Goal: Task Accomplishment & Management: Manage account settings

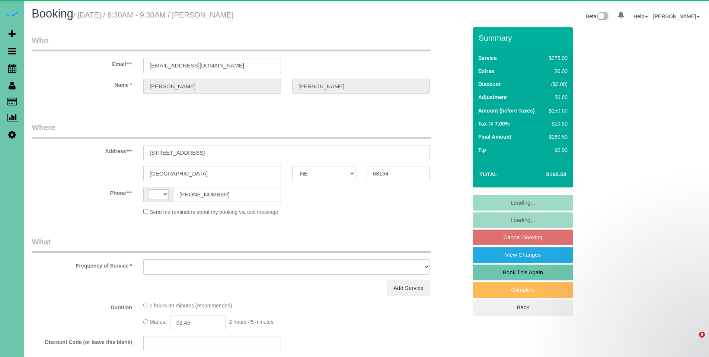
select select "NE"
select select "string:US"
select select "object:664"
select select "string:fspay-2d4e1293-77b6-4e85-aae9-f797d2adb857"
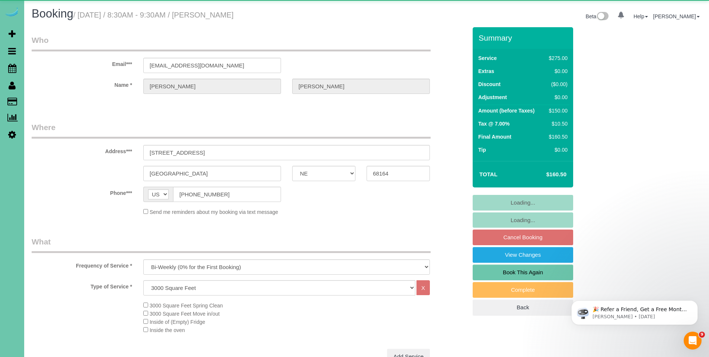
select select "object:668"
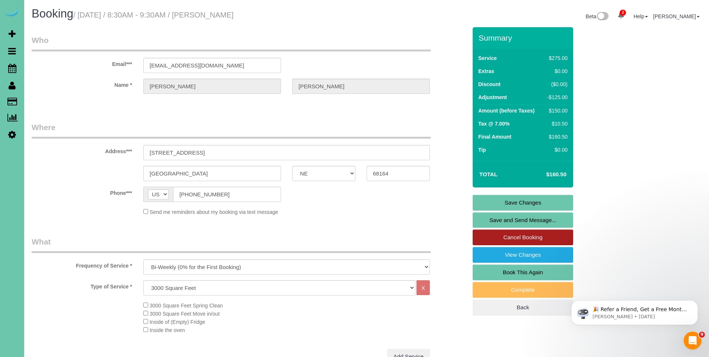
click at [546, 240] on link "Cancel Booking" at bounding box center [523, 237] width 100 height 16
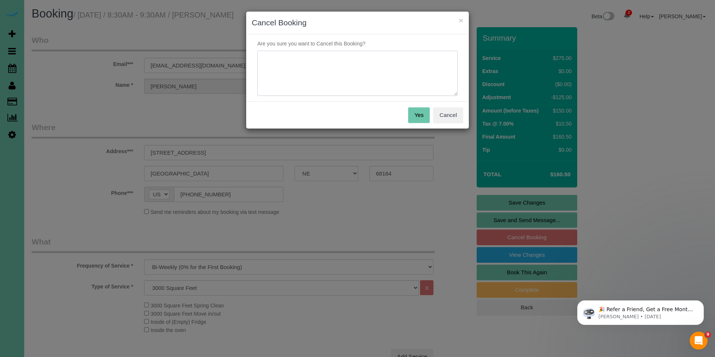
click at [340, 58] on textarea at bounding box center [357, 73] width 200 height 45
type textarea "Skipping - out of town"
click at [419, 115] on button "Yes" at bounding box center [419, 115] width 22 height 16
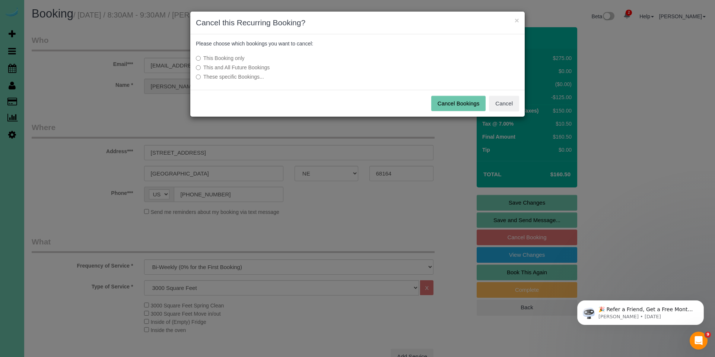
click at [470, 104] on button "Cancel Bookings" at bounding box center [458, 104] width 55 height 16
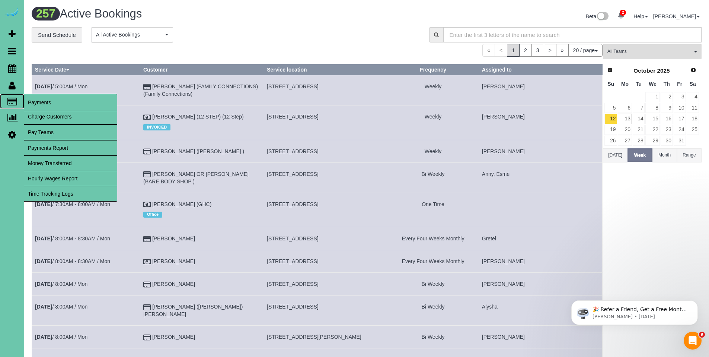
click at [14, 105] on icon at bounding box center [12, 101] width 10 height 7
click at [43, 115] on link "Charge Customers" at bounding box center [70, 116] width 93 height 15
select select
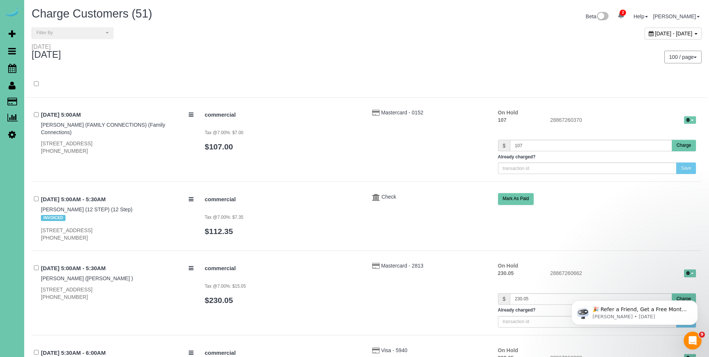
click at [649, 33] on icon at bounding box center [651, 33] width 5 height 5
type input "**********"
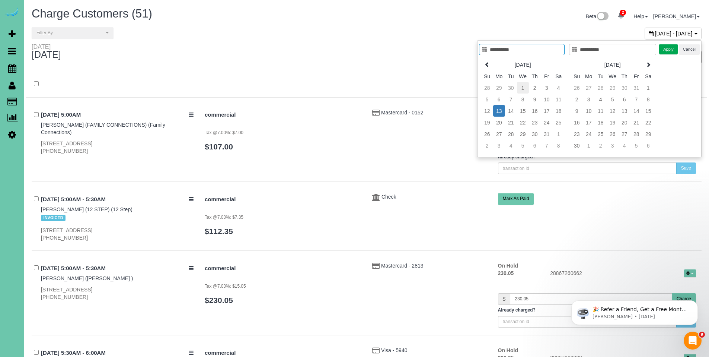
type input "**********"
click at [524, 88] on td "1" at bounding box center [523, 88] width 12 height 12
type input "**********"
click at [557, 100] on td "11" at bounding box center [559, 99] width 12 height 12
type input "**********"
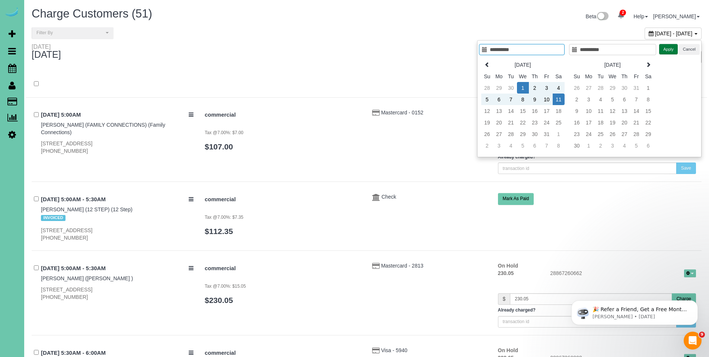
click at [666, 51] on button "Apply" at bounding box center [668, 49] width 19 height 11
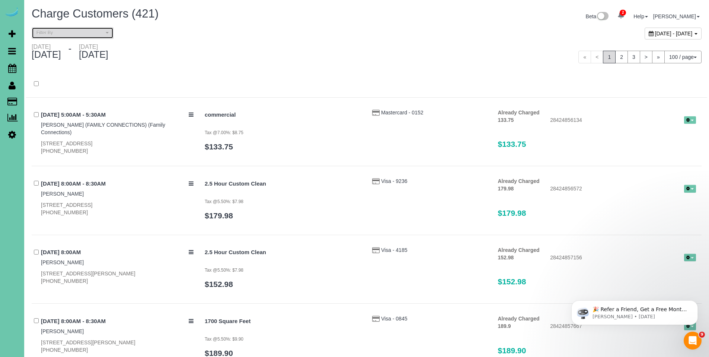
click at [93, 30] on span "Filter By" at bounding box center [69, 33] width 67 height 6
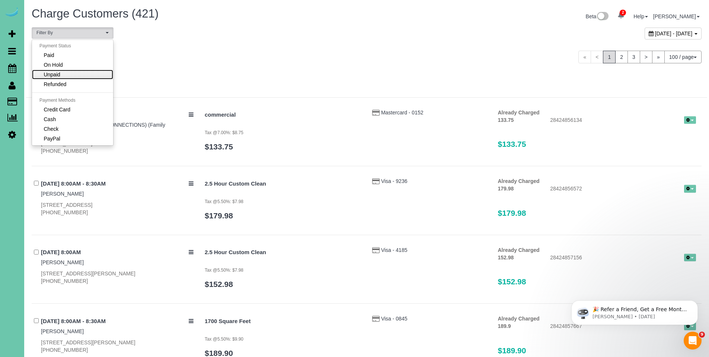
click at [77, 71] on link "Unpaid" at bounding box center [72, 75] width 81 height 10
select select "******"
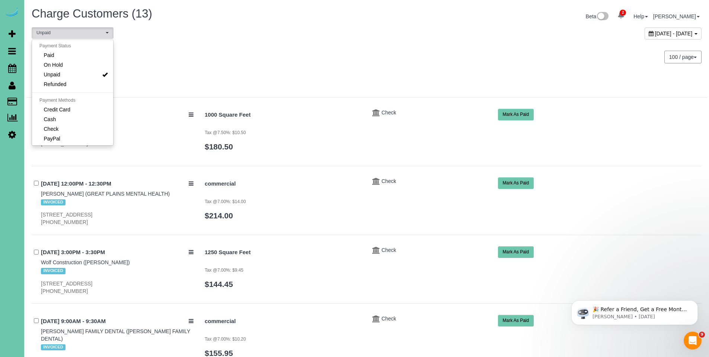
click at [322, 57] on div "Wednesday October 01, 2025 - Saturday October 11, 2025" at bounding box center [196, 53] width 341 height 20
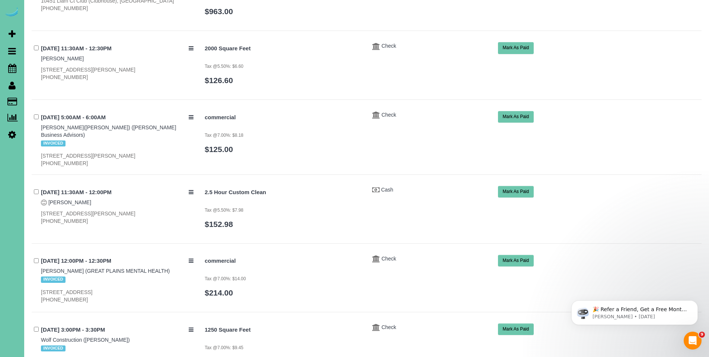
scroll to position [491, 0]
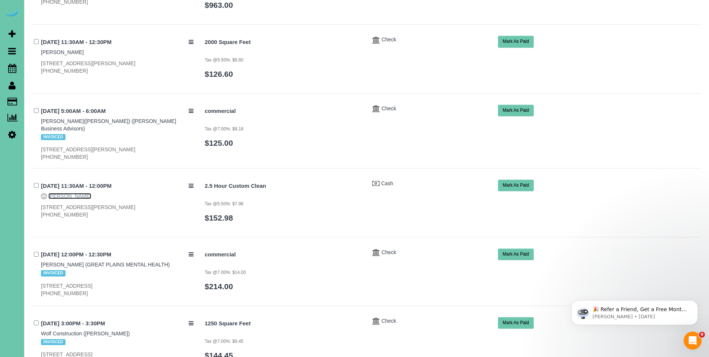
click at [68, 193] on link "Julie Hansen" at bounding box center [69, 196] width 43 height 6
click at [73, 193] on link "Julie Hansen" at bounding box center [69, 196] width 43 height 6
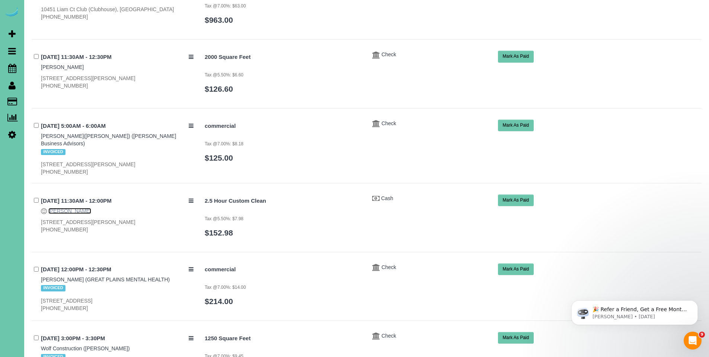
scroll to position [14, 0]
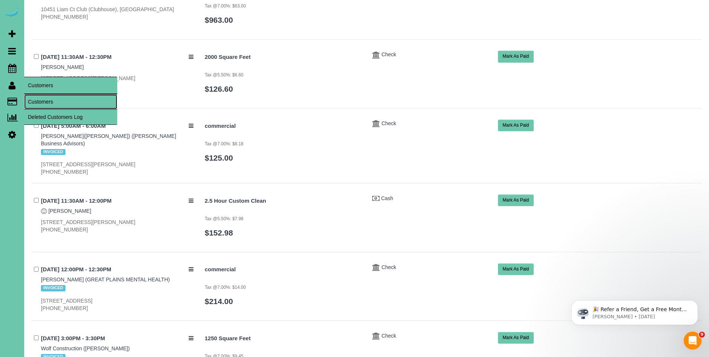
click at [43, 99] on link "Customers" at bounding box center [70, 101] width 93 height 15
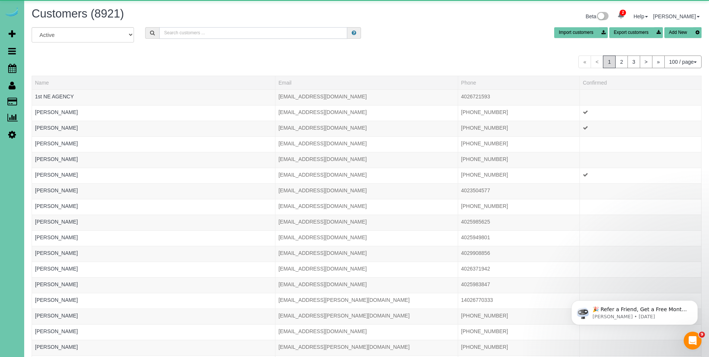
click at [211, 35] on input "text" at bounding box center [253, 33] width 188 height 12
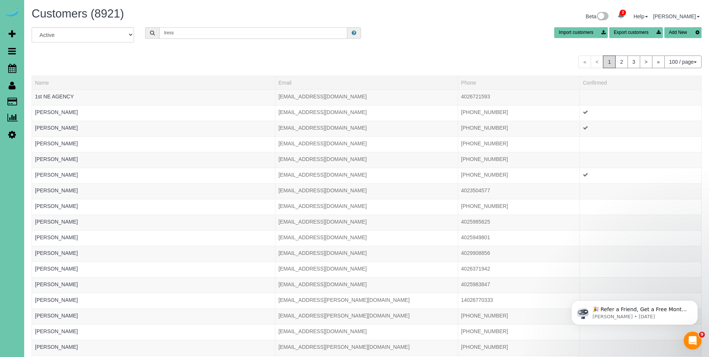
type input "tressi"
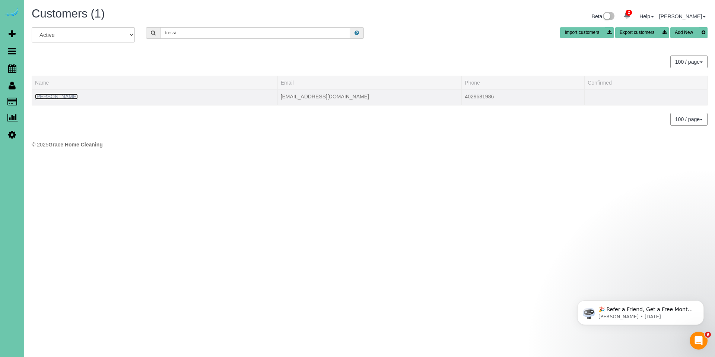
click at [57, 98] on link "Tressi Jungers" at bounding box center [56, 96] width 43 height 6
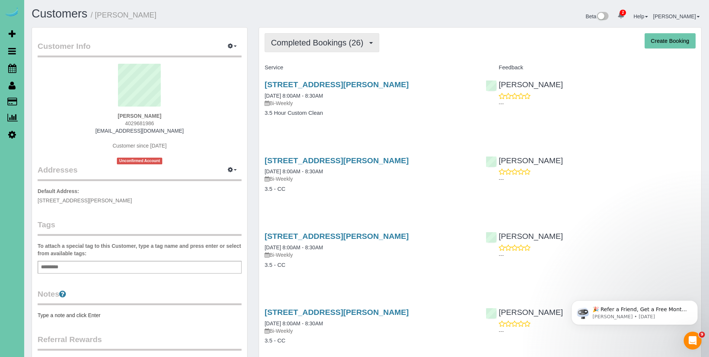
click at [331, 46] on span "Completed Bookings (26)" at bounding box center [319, 42] width 96 height 9
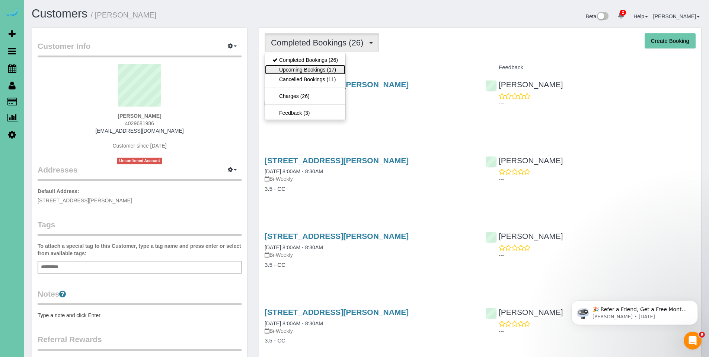
click at [308, 71] on link "Upcoming Bookings (17)" at bounding box center [305, 70] width 80 height 10
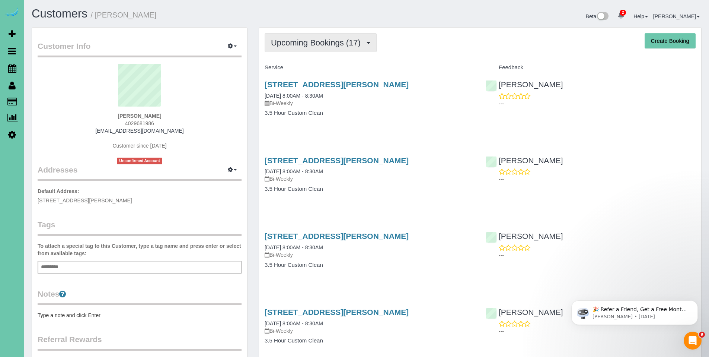
click at [315, 45] on span "Upcoming Bookings (17)" at bounding box center [317, 42] width 93 height 9
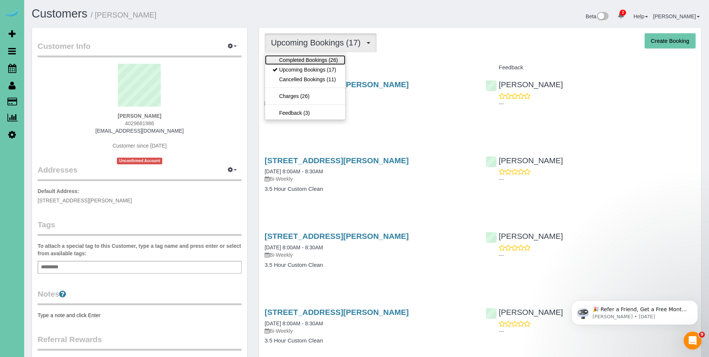
click at [306, 59] on link "Completed Bookings (26)" at bounding box center [305, 60] width 80 height 10
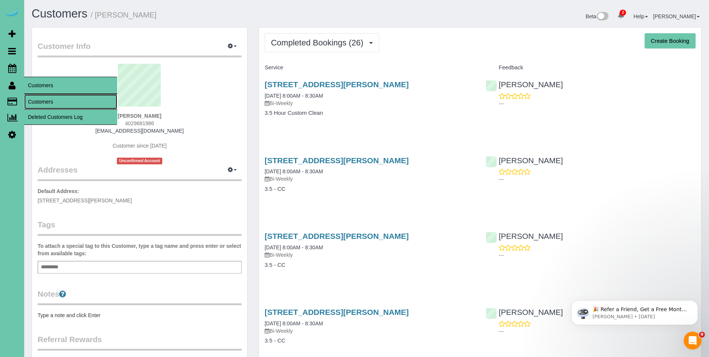
click at [39, 99] on link "Customers" at bounding box center [70, 101] width 93 height 15
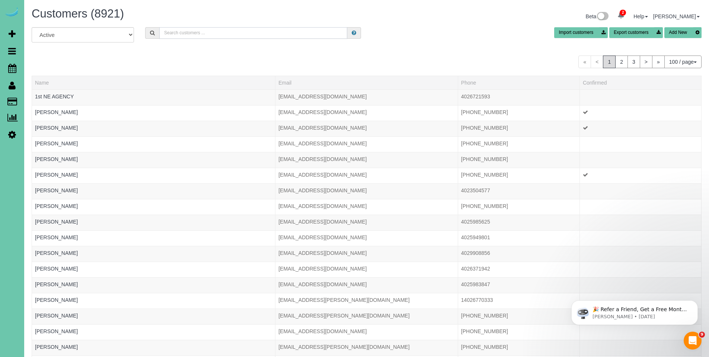
click at [192, 35] on input "text" at bounding box center [253, 33] width 188 height 12
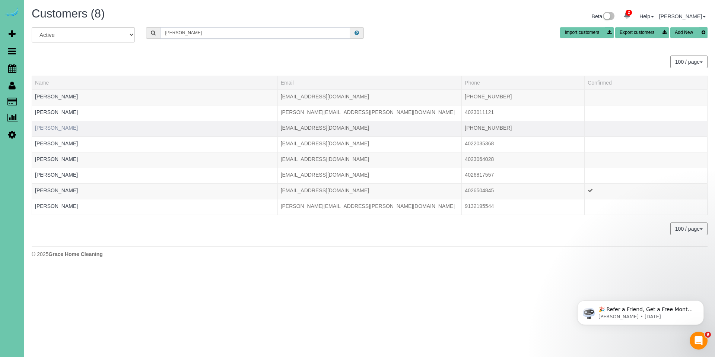
type input "bev"
click at [52, 126] on link "Bev Lundberg" at bounding box center [56, 128] width 43 height 6
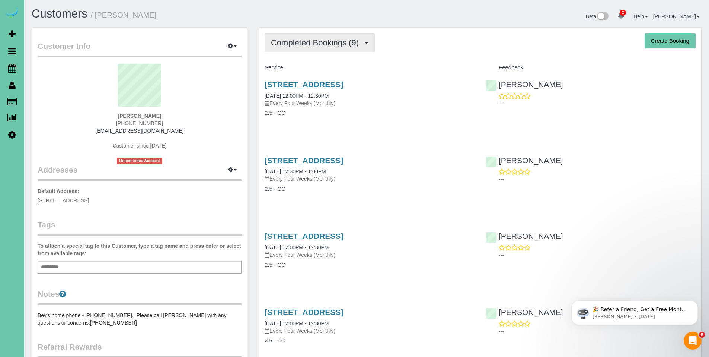
click at [311, 44] on span "Completed Bookings (9)" at bounding box center [317, 42] width 92 height 9
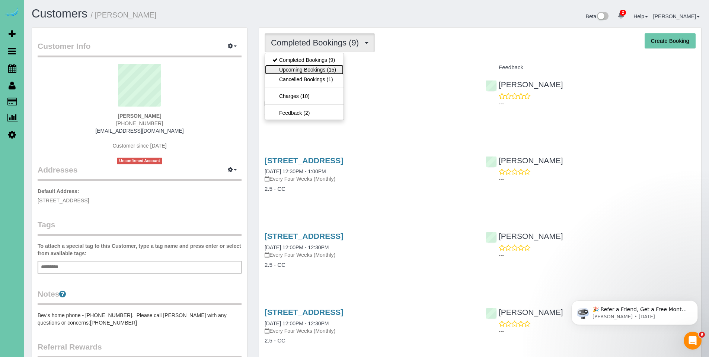
click at [305, 70] on link "Upcoming Bookings (15)" at bounding box center [304, 70] width 79 height 10
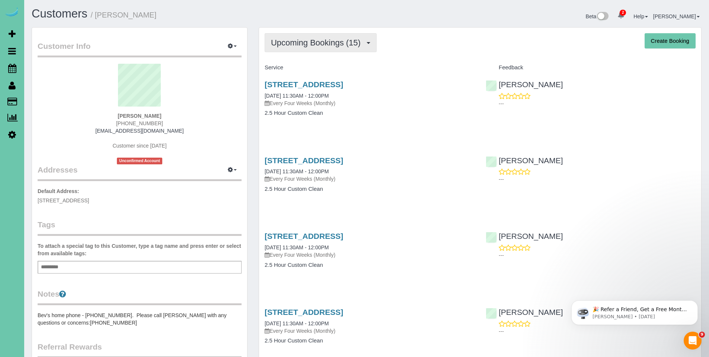
click at [307, 42] on span "Upcoming Bookings (15)" at bounding box center [317, 42] width 93 height 9
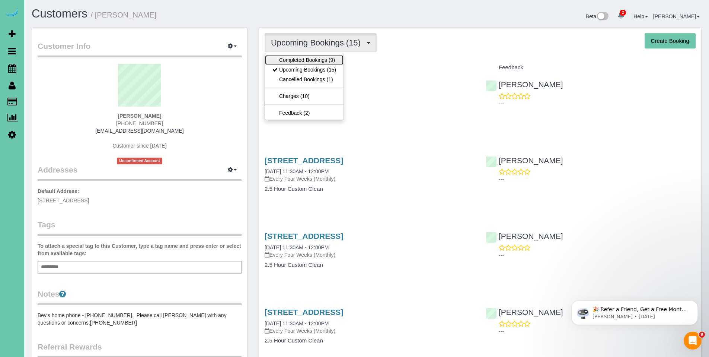
click at [305, 58] on link "Completed Bookings (9)" at bounding box center [304, 60] width 79 height 10
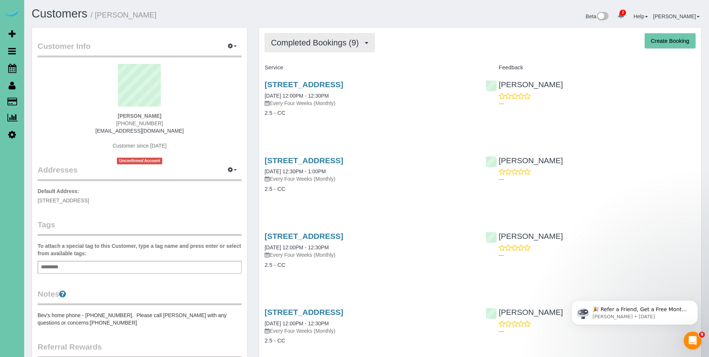
click at [328, 46] on span "Completed Bookings (9)" at bounding box center [317, 42] width 92 height 9
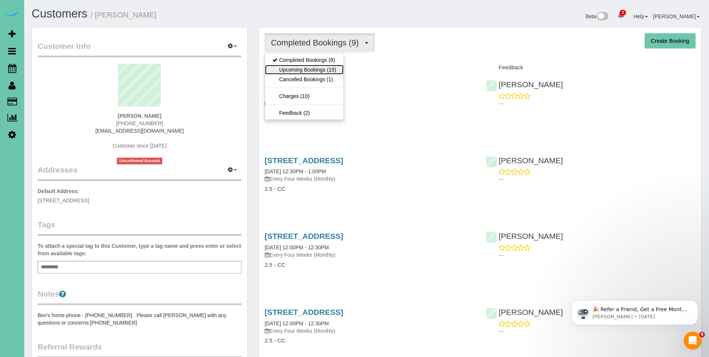
click at [315, 65] on link "Upcoming Bookings (15)" at bounding box center [304, 70] width 79 height 10
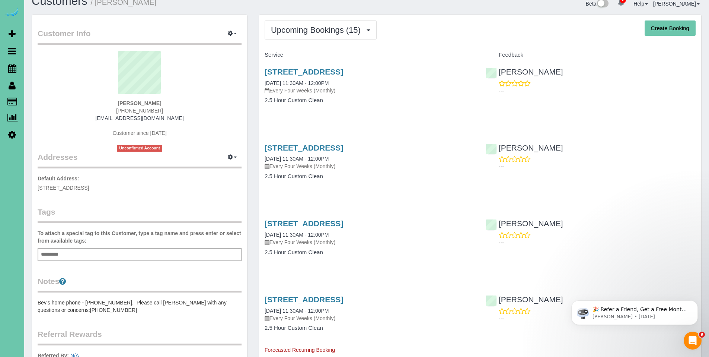
scroll to position [20, 0]
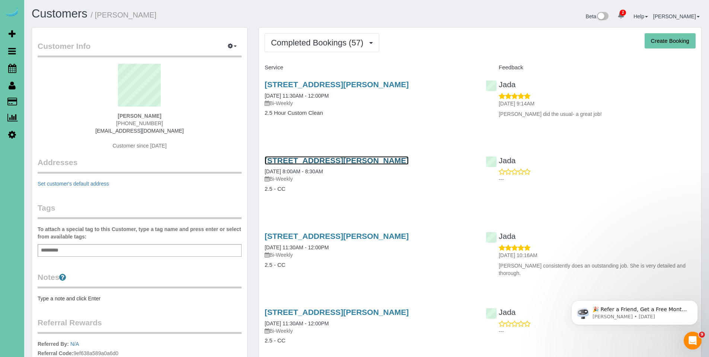
click at [313, 162] on link "14731 Himebaugh Plz, Omaha, NE 68116" at bounding box center [337, 160] width 144 height 9
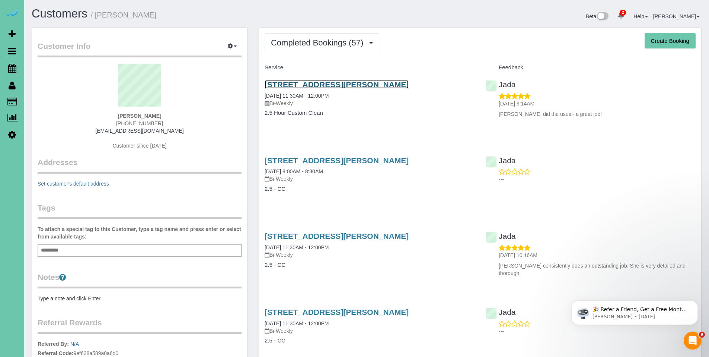
click at [305, 86] on link "14731 Himebaugh Plz, Omaha, NE 68116" at bounding box center [337, 84] width 144 height 9
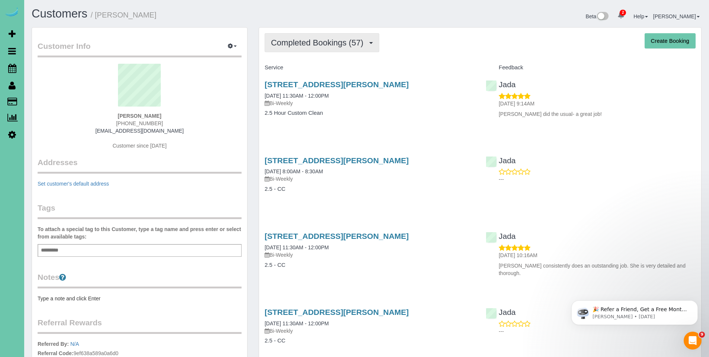
click at [326, 48] on button "Completed Bookings (57)" at bounding box center [322, 42] width 115 height 19
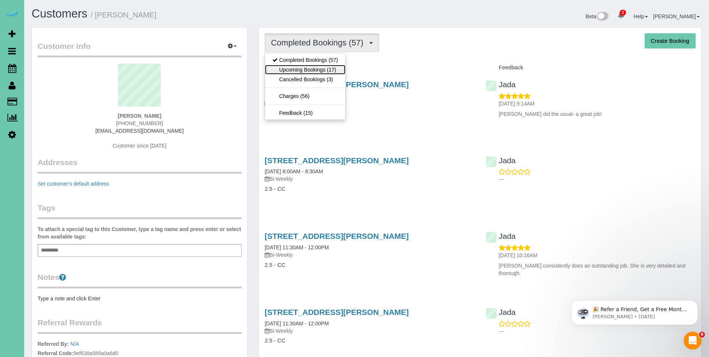
click at [316, 66] on link "Upcoming Bookings (17)" at bounding box center [305, 70] width 80 height 10
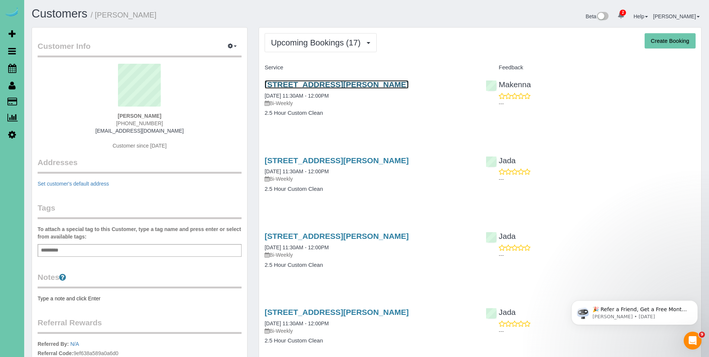
click at [347, 84] on link "14731 Himebaugh Plz, Omaha, NE 68116" at bounding box center [337, 84] width 144 height 9
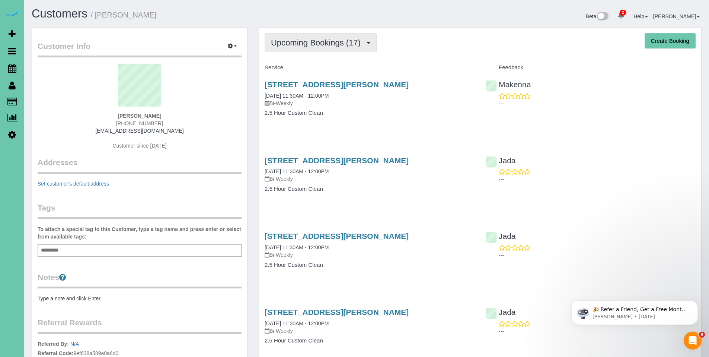
click at [299, 43] on span "Upcoming Bookings (17)" at bounding box center [317, 42] width 93 height 9
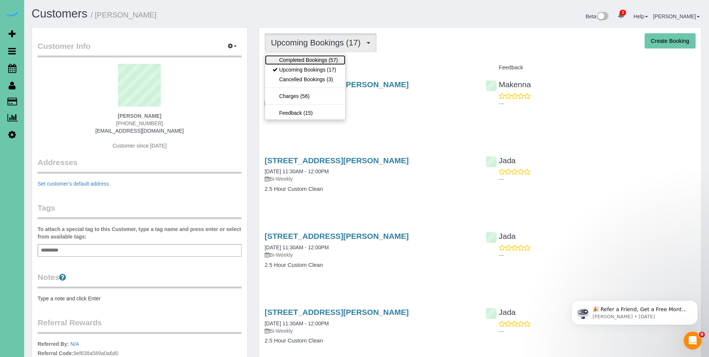
click at [303, 63] on link "Completed Bookings (57)" at bounding box center [305, 60] width 80 height 10
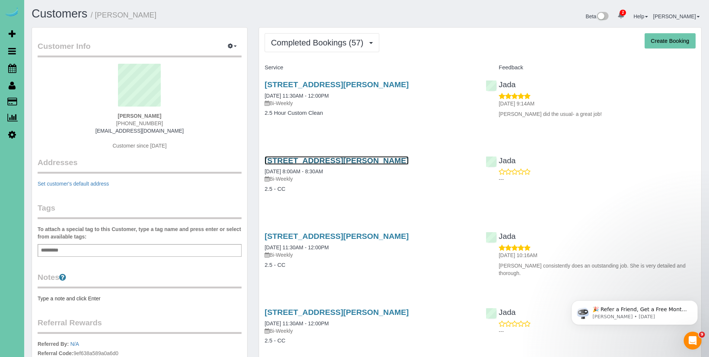
click at [318, 162] on link "14731 Himebaugh Plz, Omaha, NE 68116" at bounding box center [337, 160] width 144 height 9
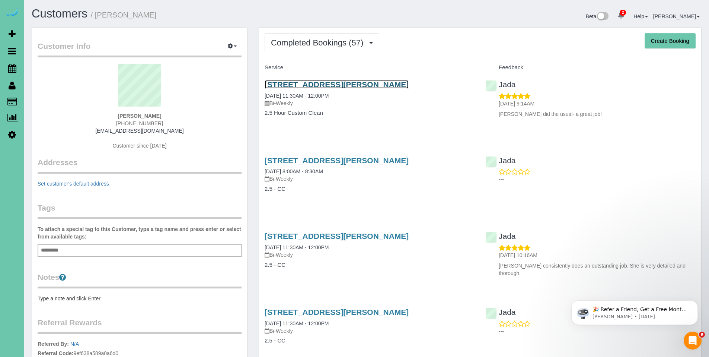
click at [316, 86] on link "14731 Himebaugh Plz, Omaha, NE 68116" at bounding box center [337, 84] width 144 height 9
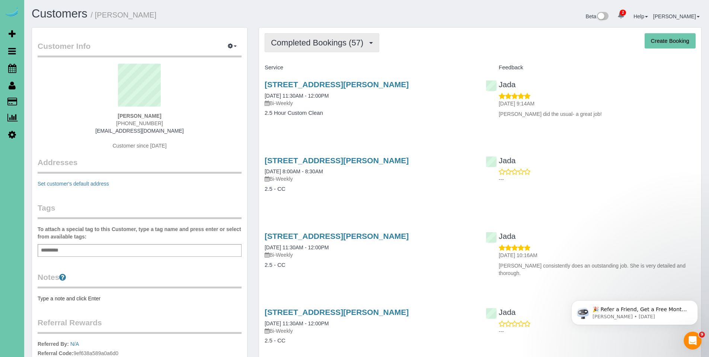
click at [304, 46] on span "Completed Bookings (57)" at bounding box center [319, 42] width 96 height 9
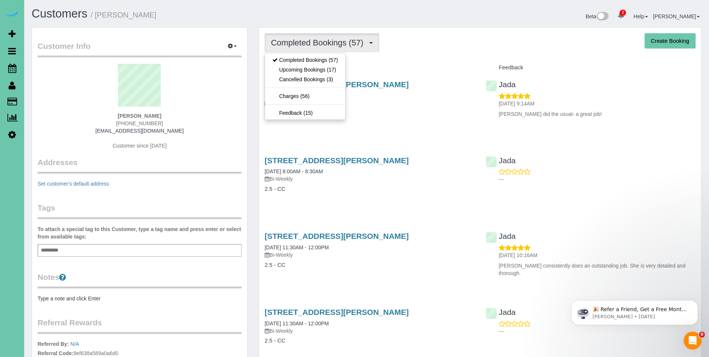
click at [446, 44] on div "Completed Bookings (57) Completed Bookings (57) Upcoming Bookings (17) Cancelle…" at bounding box center [480, 42] width 431 height 19
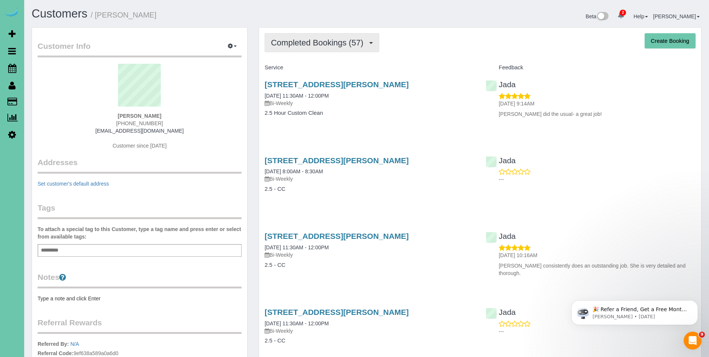
click at [327, 49] on button "Completed Bookings (57)" at bounding box center [322, 42] width 115 height 19
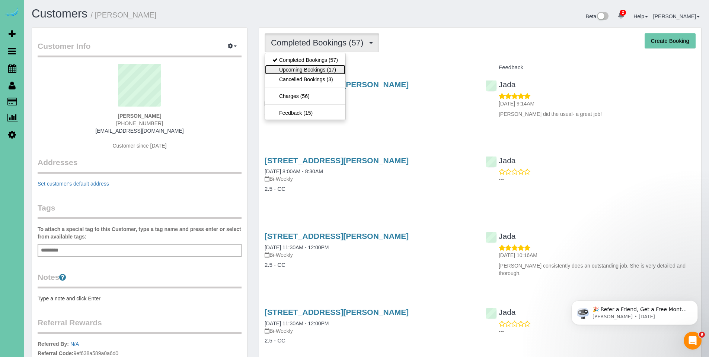
click at [313, 70] on link "Upcoming Bookings (17)" at bounding box center [305, 70] width 80 height 10
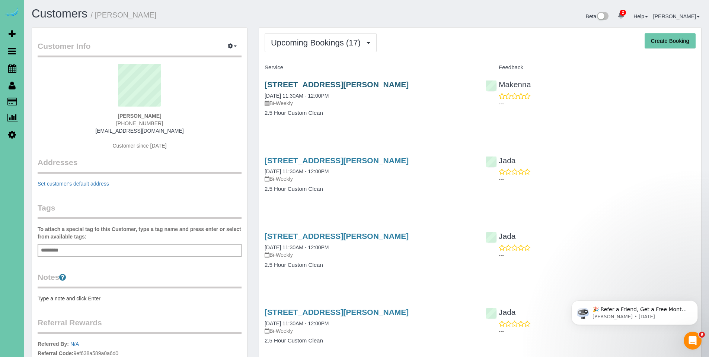
click at [349, 79] on div "14731 Himebaugh Plz, Omaha, NE 68116 10/24/2025 11:30AM - 12:00PM Bi-Weekly 2.5…" at bounding box center [369, 102] width 221 height 57
click at [350, 82] on link "14731 Himebaugh Plz, Omaha, NE 68116" at bounding box center [337, 84] width 144 height 9
click at [324, 85] on link "14731 Himebaugh Plz, Omaha, NE 68116" at bounding box center [337, 84] width 144 height 9
click at [326, 86] on link "14731 Himebaugh Plz, Omaha, NE 68116" at bounding box center [337, 84] width 144 height 9
click at [322, 41] on span "Upcoming Bookings (17)" at bounding box center [317, 42] width 93 height 9
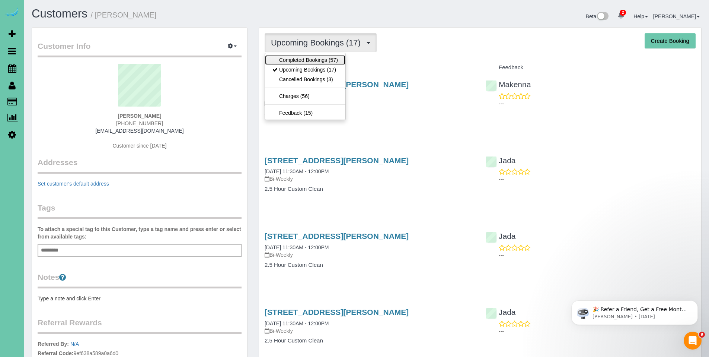
click at [296, 59] on link "Completed Bookings (57)" at bounding box center [305, 60] width 80 height 10
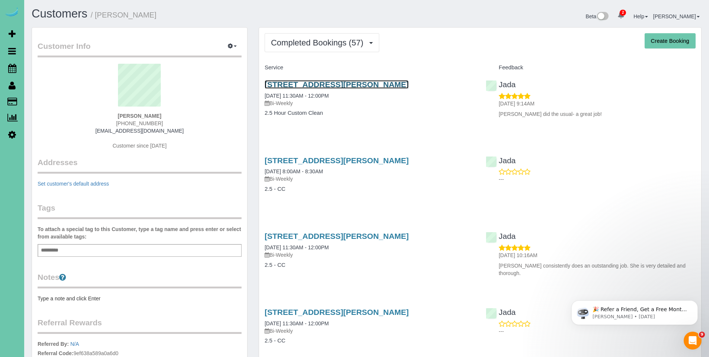
click at [338, 86] on link "14731 Himebaugh Plz, Omaha, NE 68116" at bounding box center [337, 84] width 144 height 9
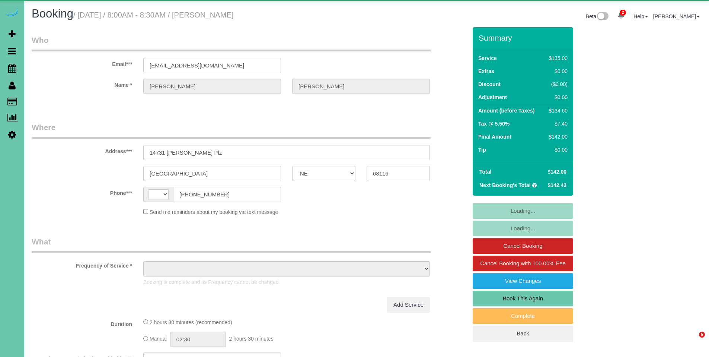
select select "NE"
select select "string:[GEOGRAPHIC_DATA]"
select select "object:386"
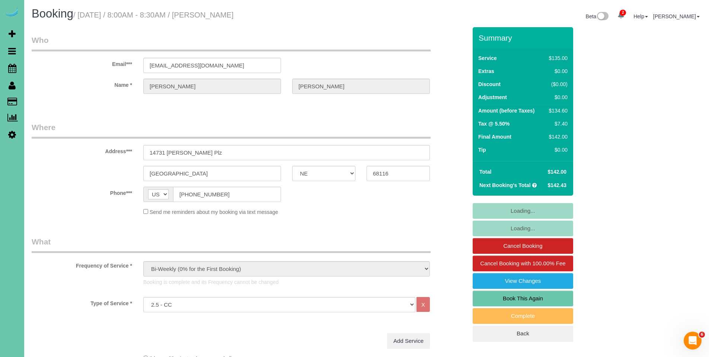
select select "number:35"
select select "number:41"
select select "object:910"
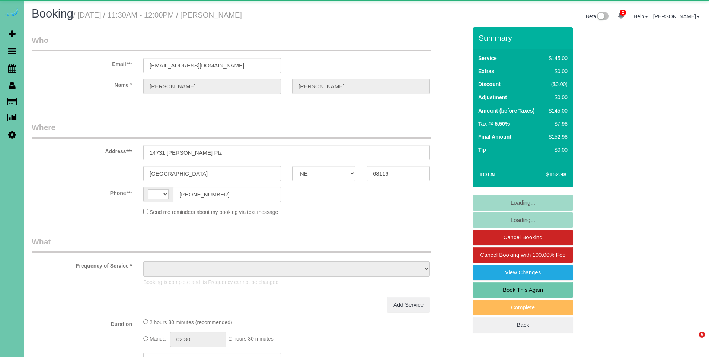
select select "NE"
select select "string:[GEOGRAPHIC_DATA]"
select select "object:630"
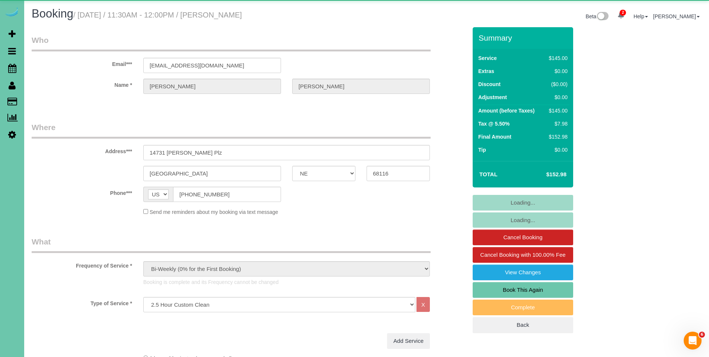
select select "number:35"
select select "number:41"
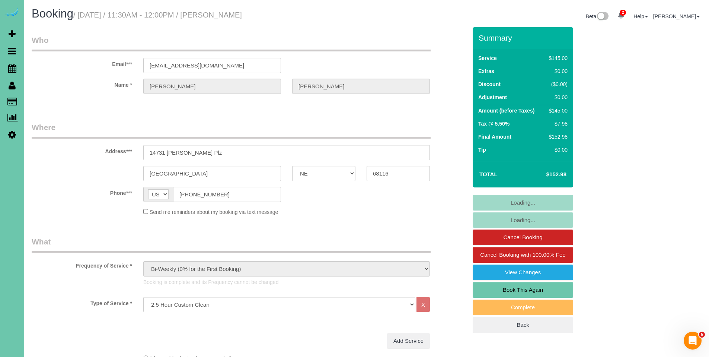
select select "object:907"
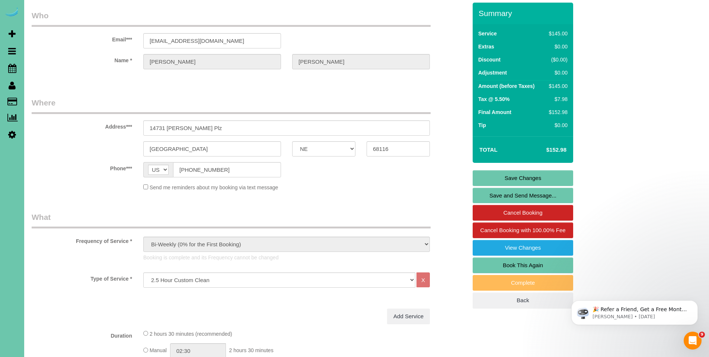
scroll to position [20, 0]
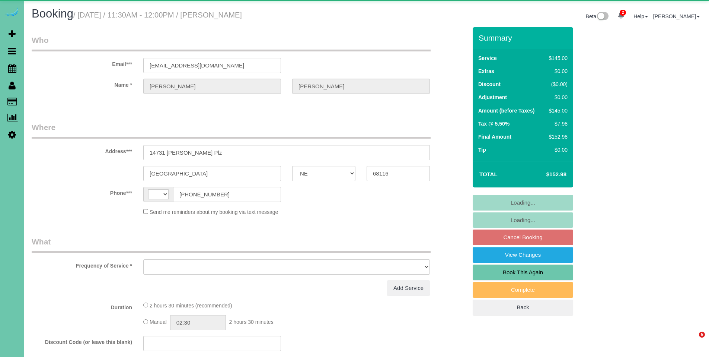
select select "NE"
select select "string:[GEOGRAPHIC_DATA]"
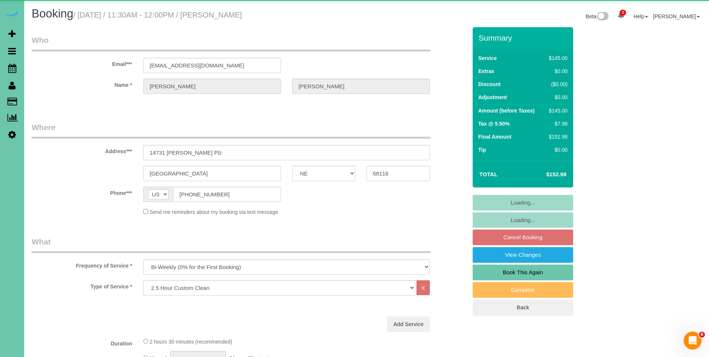
select select "object:828"
select select "number:35"
select select "number:41"
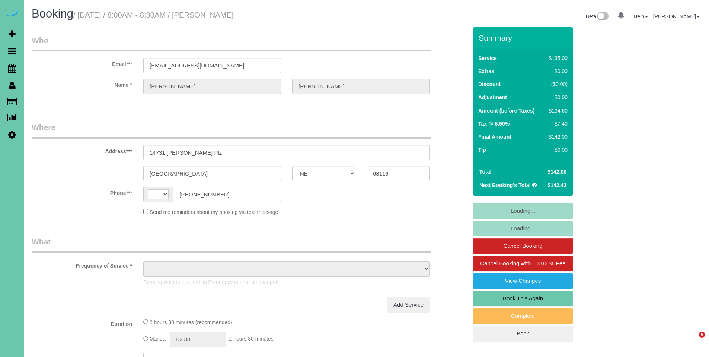
select select "NE"
select select "object:386"
select select "number:35"
select select "number:41"
select select "string:[GEOGRAPHIC_DATA]"
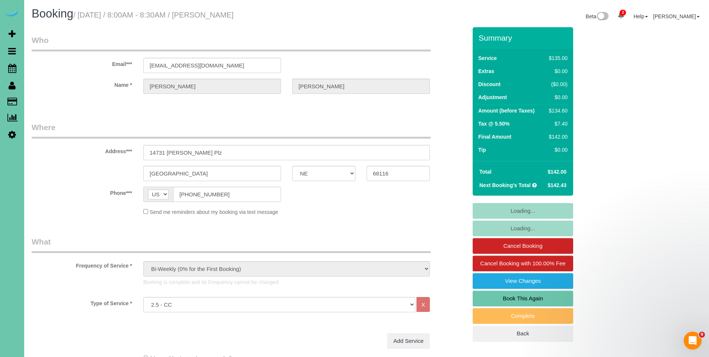
select select "object:913"
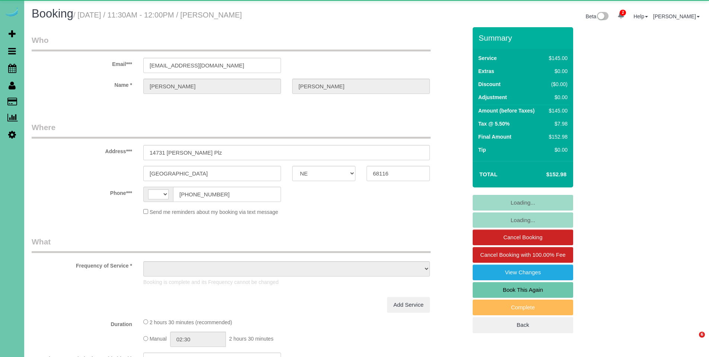
select select "NE"
select select "string:[GEOGRAPHIC_DATA]"
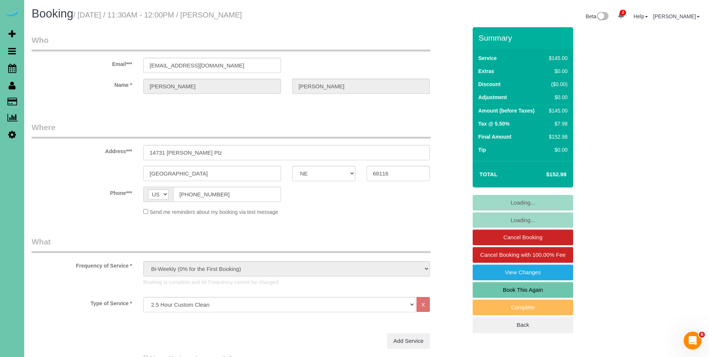
select select "object:907"
select select "number:35"
select select "number:41"
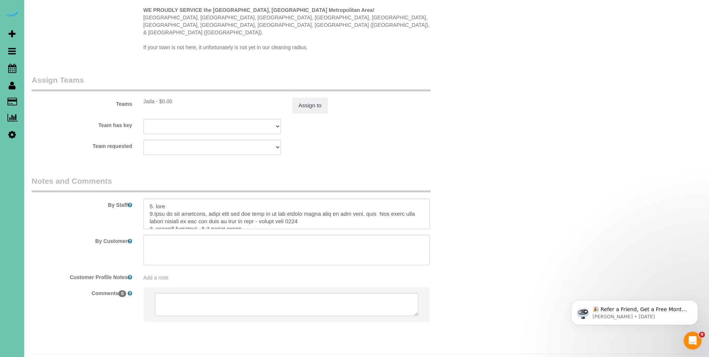
scroll to position [759, 0]
click at [360, 203] on textarea at bounding box center [286, 212] width 287 height 31
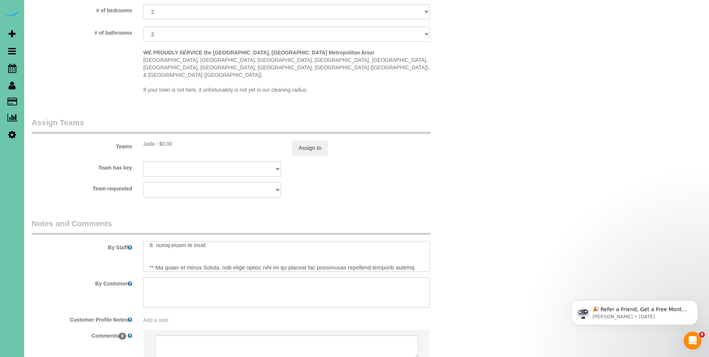
scroll to position [92, 0]
click at [221, 241] on textarea at bounding box center [286, 256] width 287 height 31
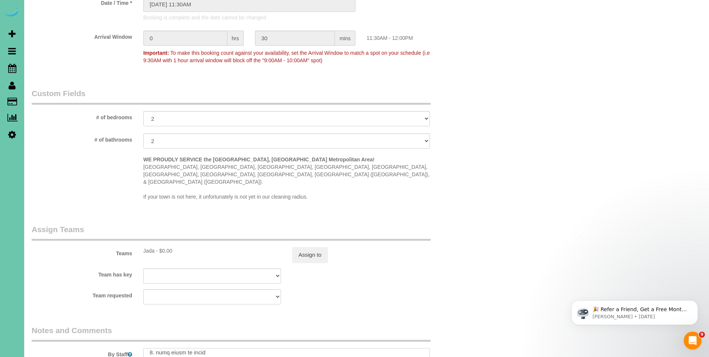
scroll to position [469, 0]
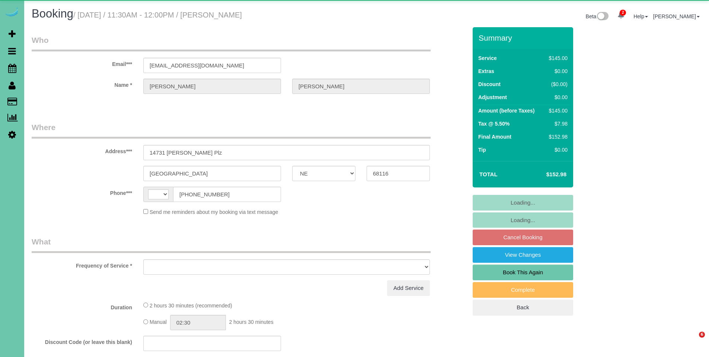
select select "NE"
select select "string:[GEOGRAPHIC_DATA]"
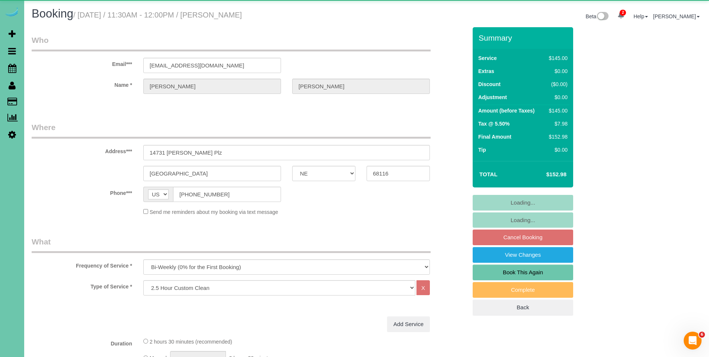
select select "object:828"
select select "number:35"
select select "number:41"
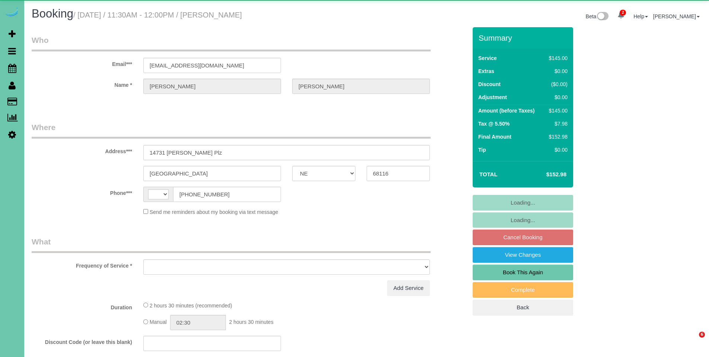
select select "NE"
select select "string:[GEOGRAPHIC_DATA]"
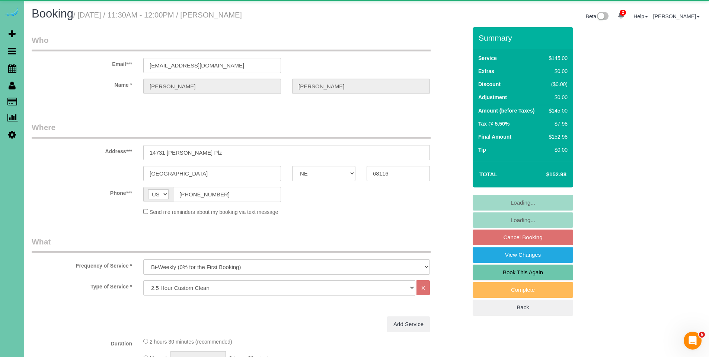
select select "object:640"
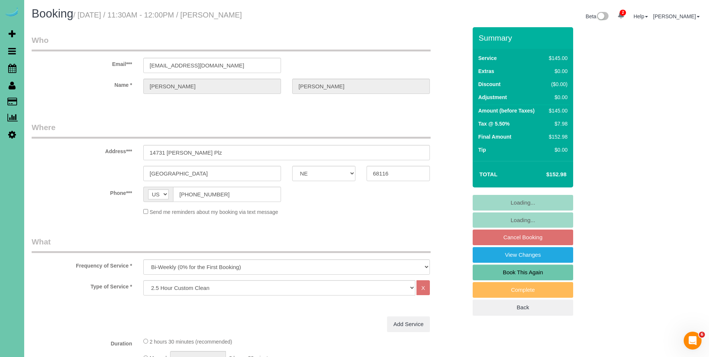
select select "number:35"
select select "number:41"
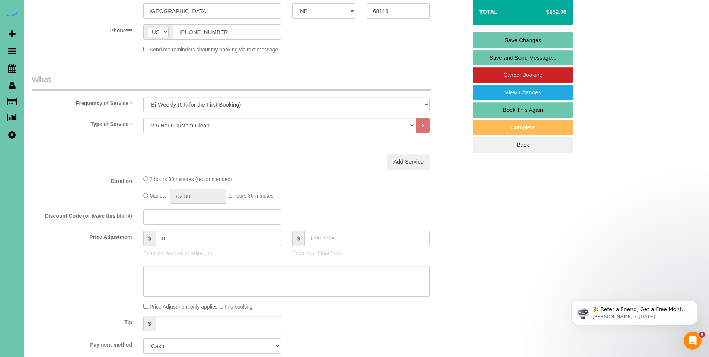
scroll to position [173, 0]
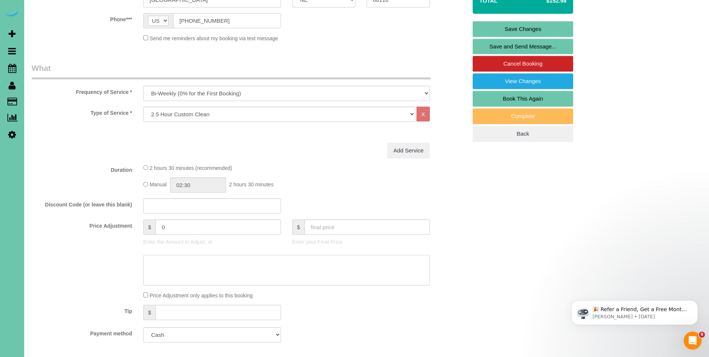
click at [337, 261] on textarea at bounding box center [286, 270] width 287 height 31
type textarea "C"
type textarea "o"
type textarea "O"
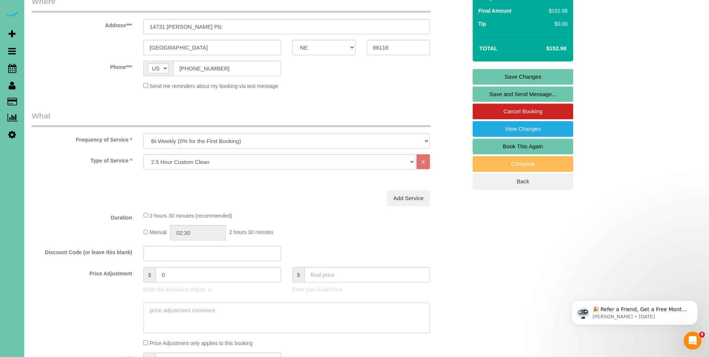
scroll to position [133, 0]
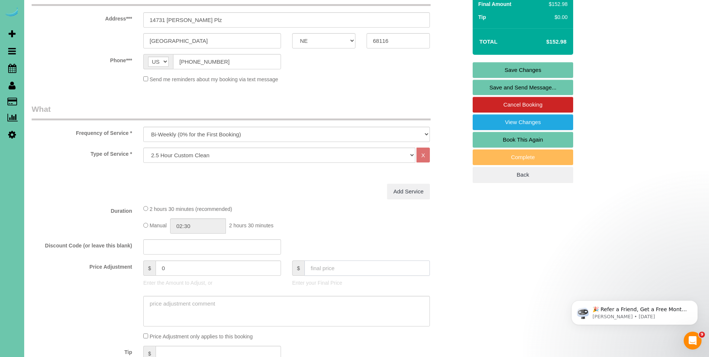
click at [358, 265] on input "text" at bounding box center [366, 267] width 125 height 15
type input "4"
type input "-141.21"
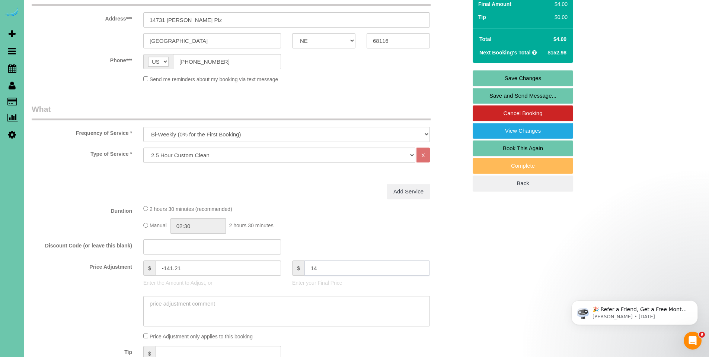
type input "142"
type input "-10.4"
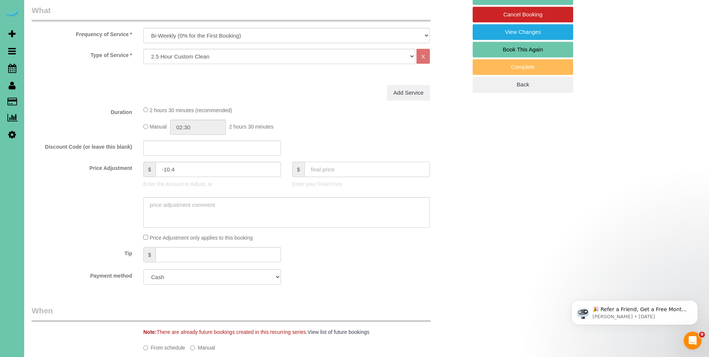
scroll to position [232, 0]
click at [254, 209] on textarea at bounding box center [286, 211] width 287 height 31
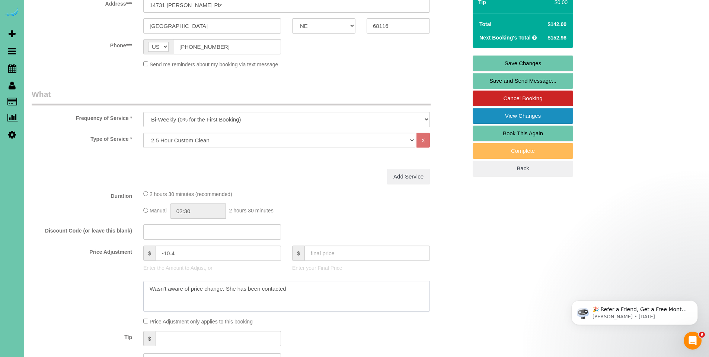
scroll to position [87, 0]
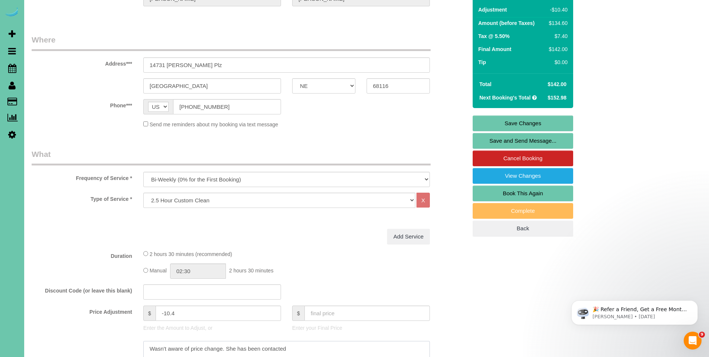
type textarea "Wasn't aware of price change. She has been contacted"
click at [536, 123] on link "Save Changes" at bounding box center [523, 123] width 100 height 16
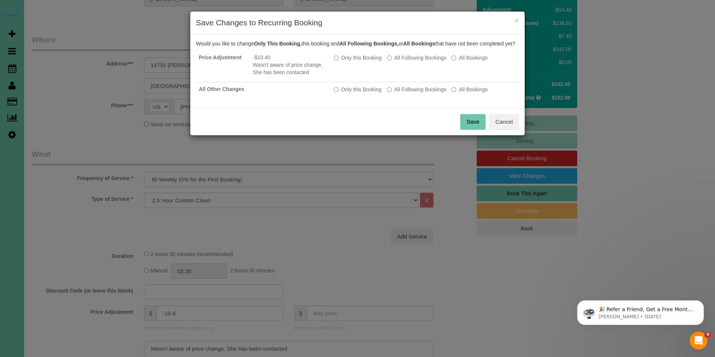
click at [474, 127] on button "Save" at bounding box center [472, 122] width 25 height 16
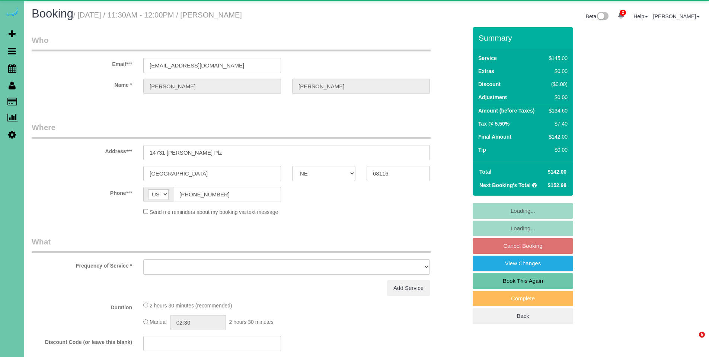
select select "NE"
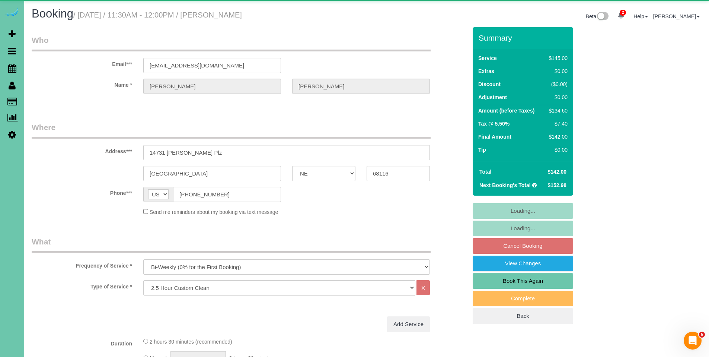
select select "object:845"
select select "number:35"
select select "number:41"
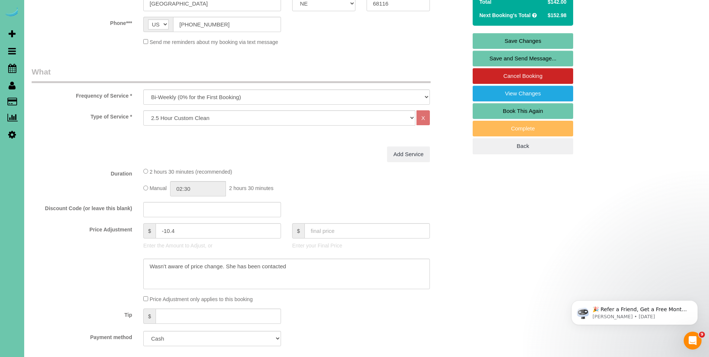
scroll to position [172, 0]
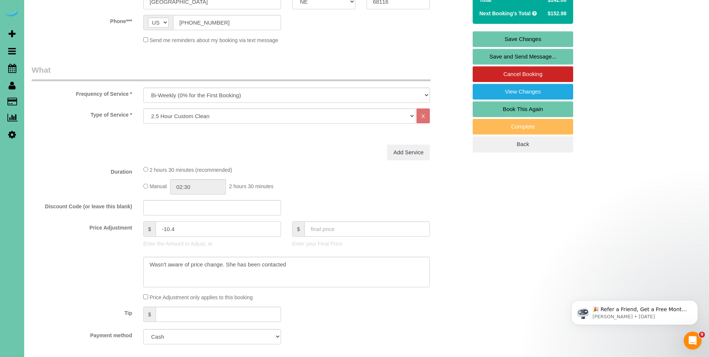
drag, startPoint x: 194, startPoint y: 229, endPoint x: 124, endPoint y: 226, distance: 70.0
click at [124, 226] on div "Price Adjustment $ -10.4 Enter the Amount to Adjust, or $ Enter your Final Price" at bounding box center [249, 236] width 447 height 30
drag, startPoint x: 303, startPoint y: 265, endPoint x: 118, endPoint y: 260, distance: 185.4
click at [112, 262] on div at bounding box center [249, 271] width 447 height 31
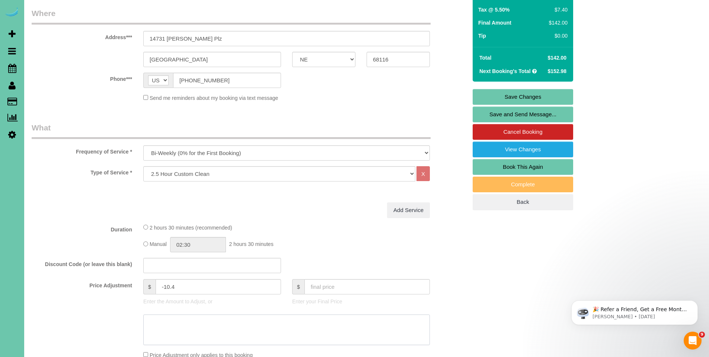
scroll to position [171, 0]
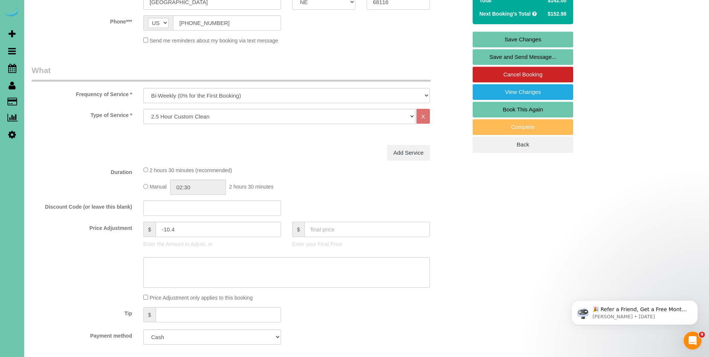
click at [343, 230] on input "text" at bounding box center [366, 228] width 125 height 15
type input "182.98"
type input "28.44"
click at [320, 231] on input "text" at bounding box center [366, 228] width 125 height 15
type input "152.98"
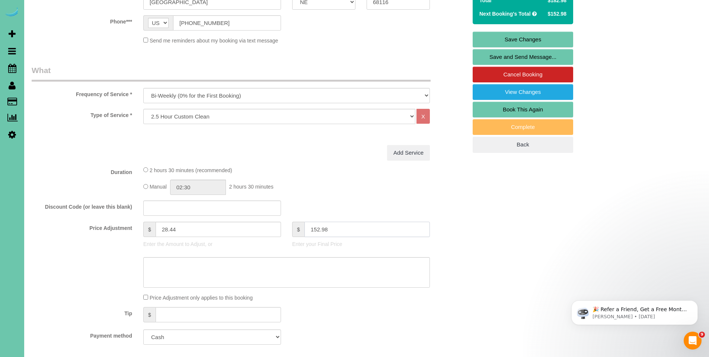
type input "0.01"
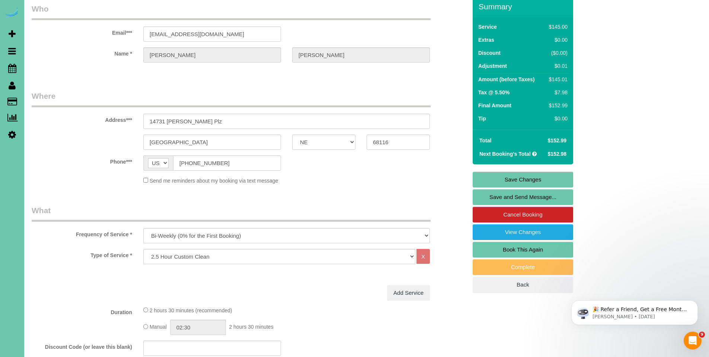
scroll to position [0, 0]
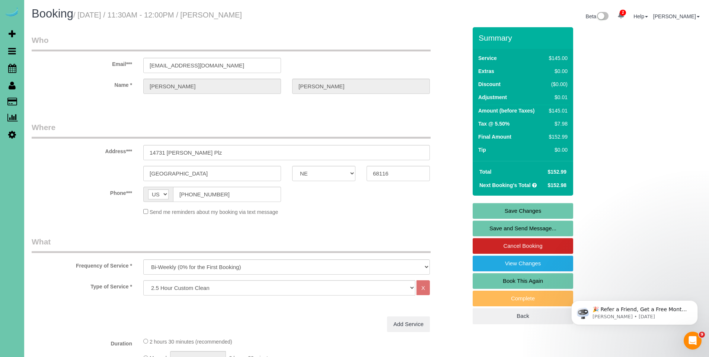
click at [524, 210] on link "Save Changes" at bounding box center [523, 211] width 100 height 16
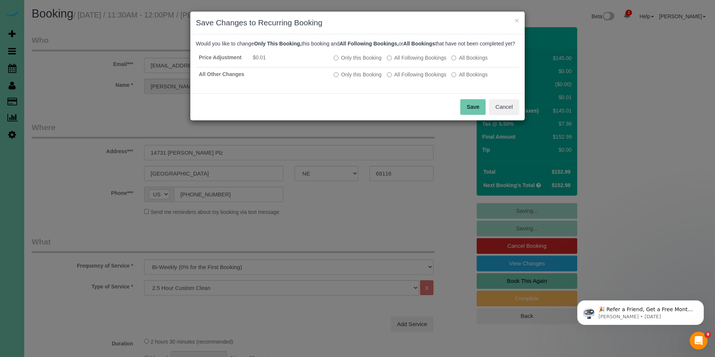
click at [478, 115] on button "Save" at bounding box center [472, 107] width 25 height 16
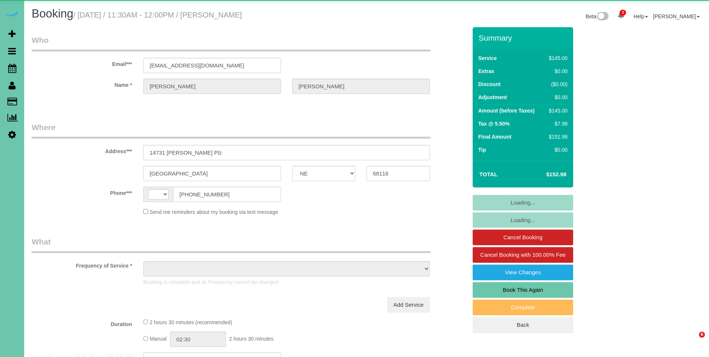
select select "NE"
select select "string:[GEOGRAPHIC_DATA]"
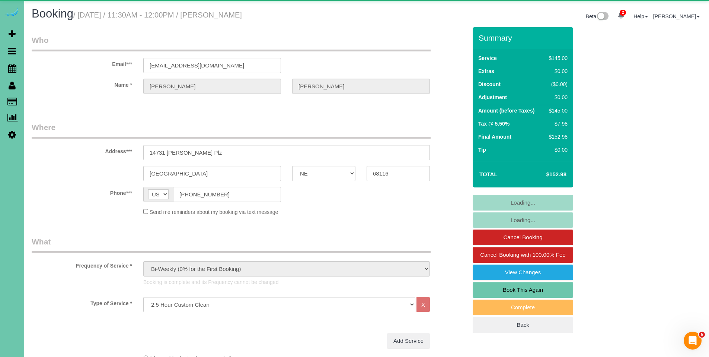
select select "object:837"
select select "number:35"
select select "number:41"
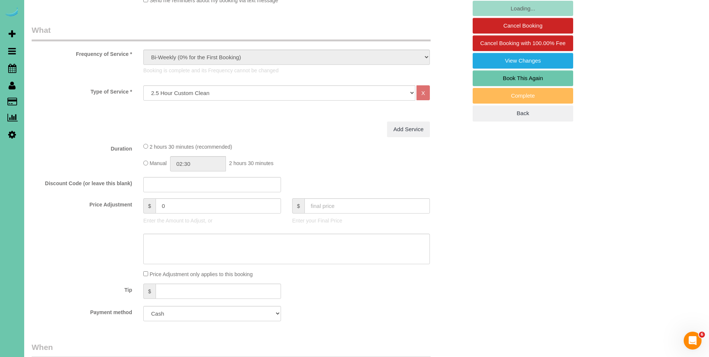
scroll to position [305, 0]
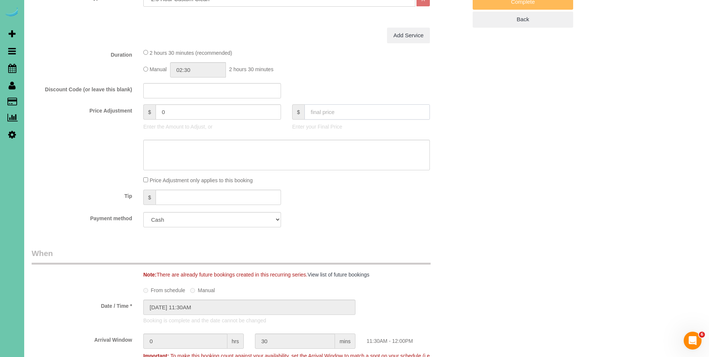
click at [321, 111] on input "text" at bounding box center [366, 111] width 125 height 15
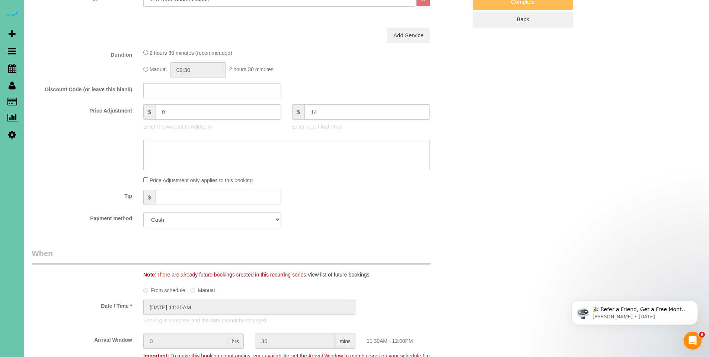
scroll to position [0, 0]
type input "142."
type input "-10.4"
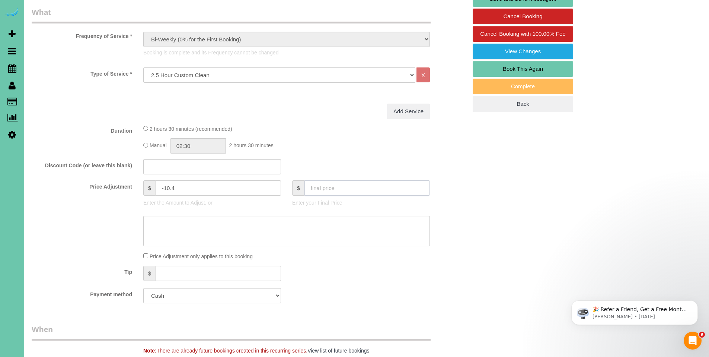
scroll to position [232, 0]
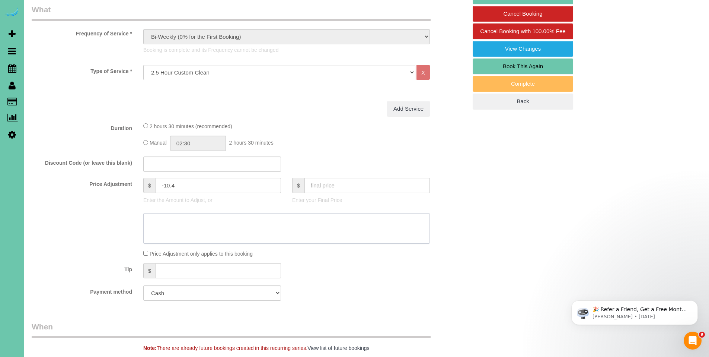
click at [218, 230] on textarea at bounding box center [286, 228] width 287 height 31
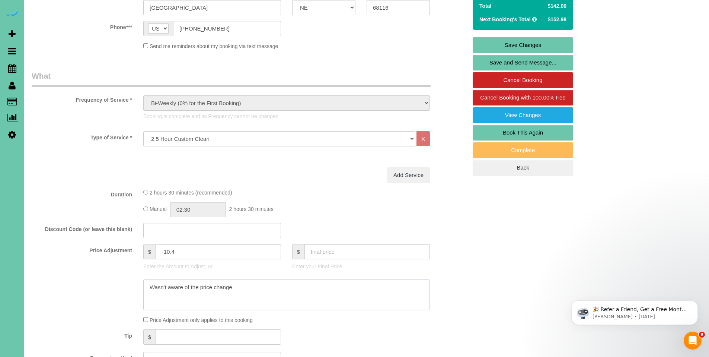
scroll to position [125, 0]
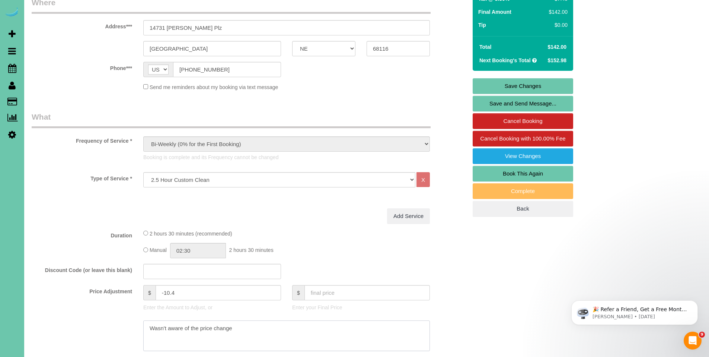
type textarea "Wasn't aware of the price change"
click at [521, 88] on link "Save Changes" at bounding box center [523, 86] width 100 height 16
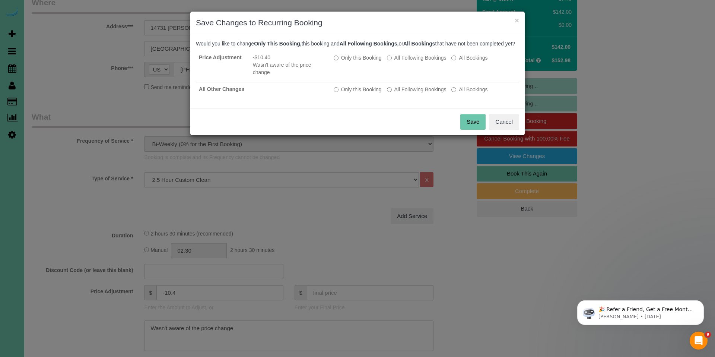
click at [469, 130] on button "Save" at bounding box center [472, 122] width 25 height 16
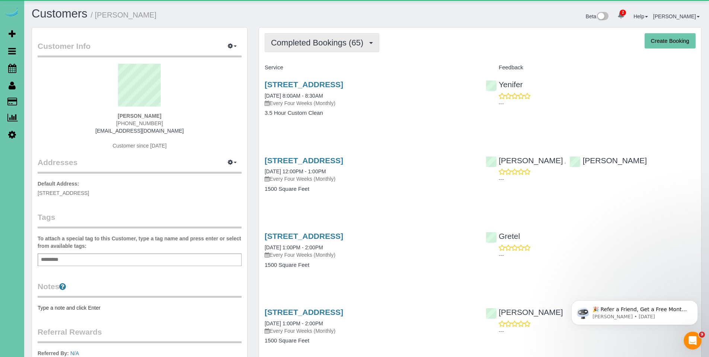
click at [290, 43] on span "Completed Bookings (65)" at bounding box center [319, 42] width 96 height 9
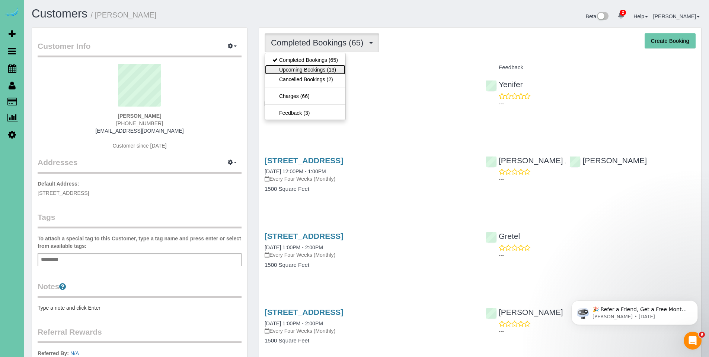
click at [293, 69] on link "Upcoming Bookings (13)" at bounding box center [305, 70] width 80 height 10
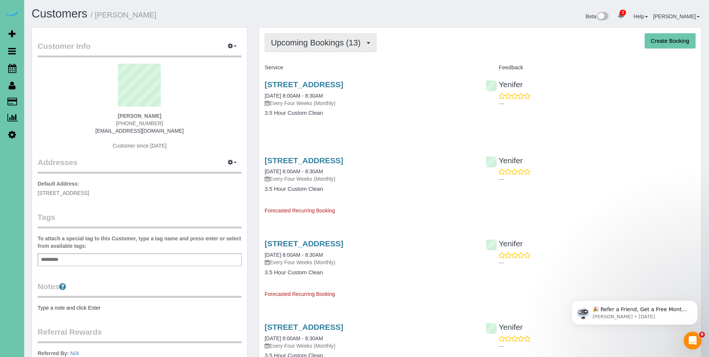
click at [304, 44] on span "Upcoming Bookings (13)" at bounding box center [317, 42] width 93 height 9
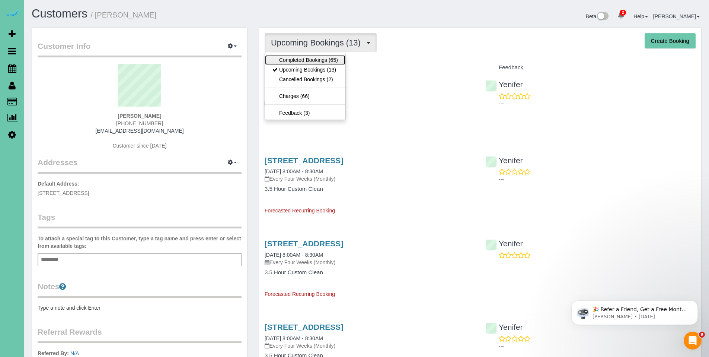
click at [292, 59] on link "Completed Bookings (65)" at bounding box center [305, 60] width 80 height 10
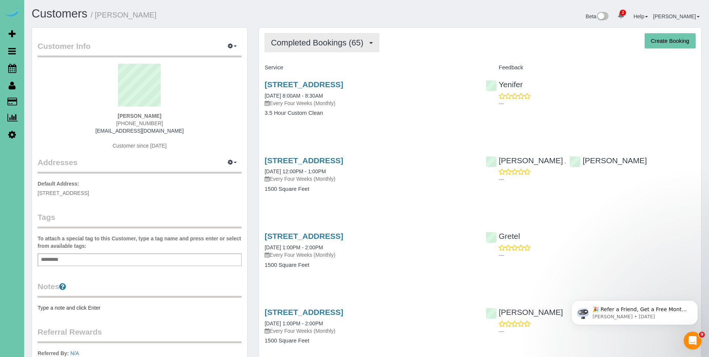
click at [299, 41] on span "Completed Bookings (65)" at bounding box center [319, 42] width 96 height 9
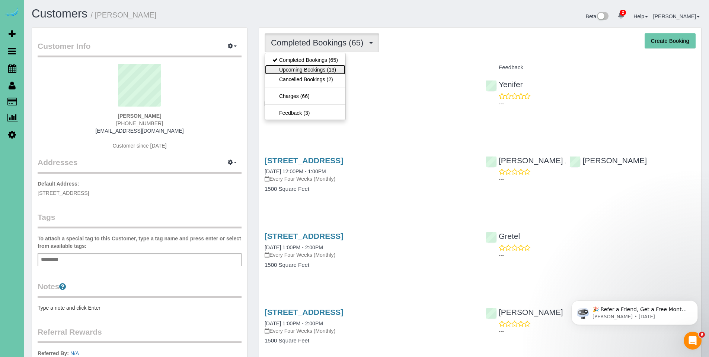
click at [294, 66] on link "Upcoming Bookings (13)" at bounding box center [305, 70] width 80 height 10
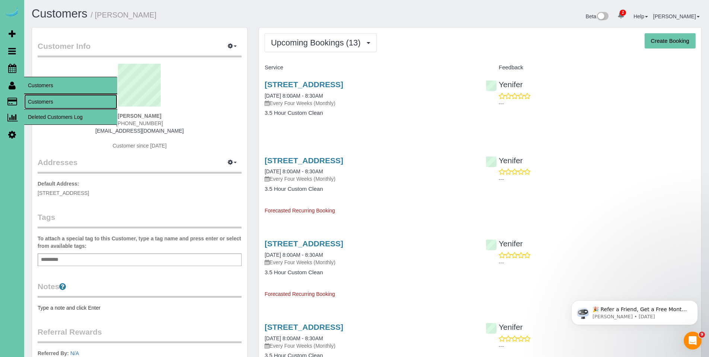
click at [44, 99] on link "Customers" at bounding box center [70, 101] width 93 height 15
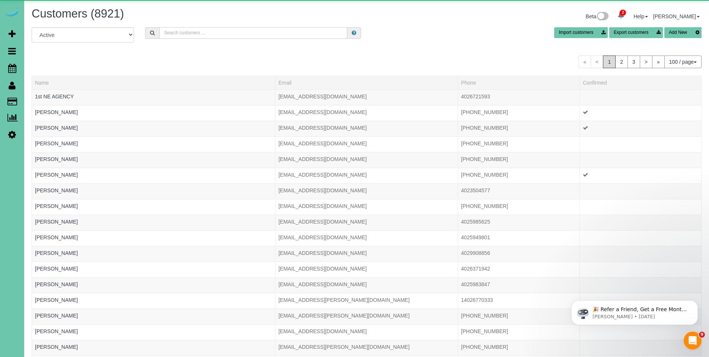
click at [242, 30] on input "text" at bounding box center [253, 33] width 188 height 12
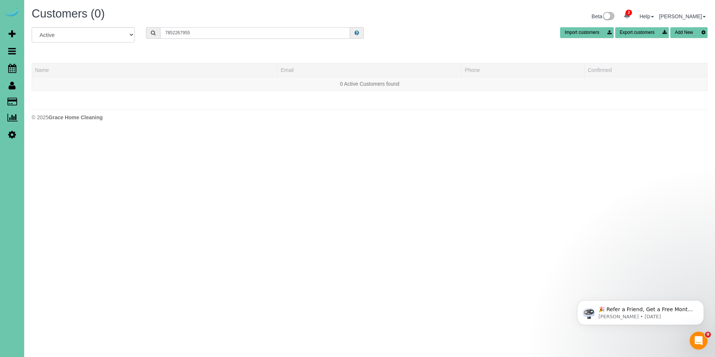
click at [172, 32] on input "7852267955" at bounding box center [255, 33] width 190 height 12
click at [182, 33] on input "785-2267955" at bounding box center [255, 33] width 190 height 12
drag, startPoint x: 215, startPoint y: 32, endPoint x: 191, endPoint y: 32, distance: 24.2
click at [189, 32] on input "785-226-7955" at bounding box center [255, 33] width 190 height 12
drag, startPoint x: 263, startPoint y: 34, endPoint x: 117, endPoint y: 25, distance: 146.5
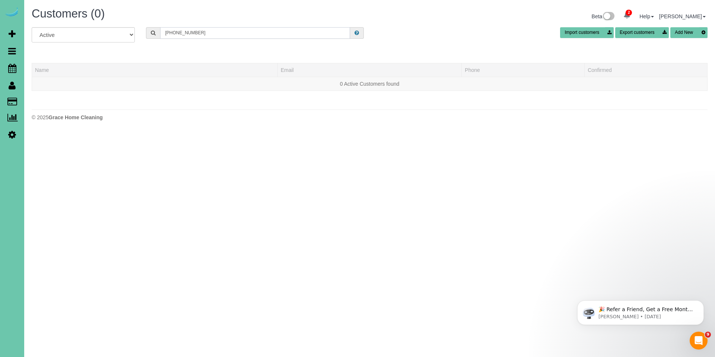
click at [117, 25] on div "Customers (0) Beta 2 Your Notifications You have 0 alerts × You have 2 to charg…" at bounding box center [369, 66] width 690 height 132
type input "amy bec"
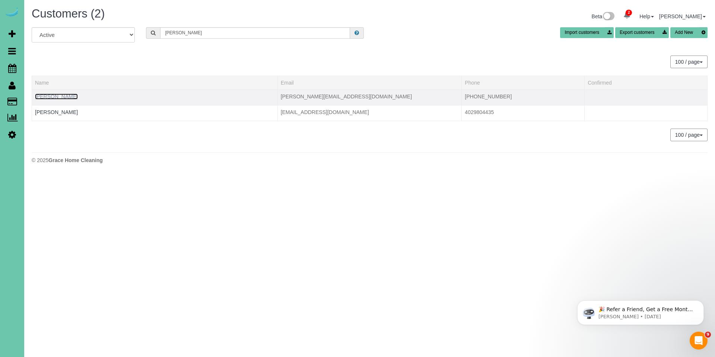
click at [45, 99] on link "Amy Becker" at bounding box center [56, 96] width 43 height 6
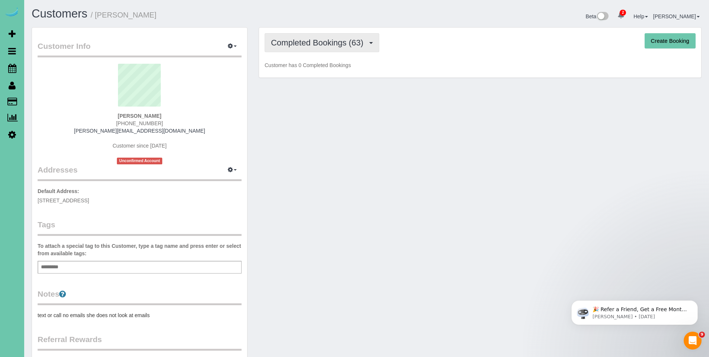
click at [304, 42] on span "Completed Bookings (63)" at bounding box center [319, 42] width 96 height 9
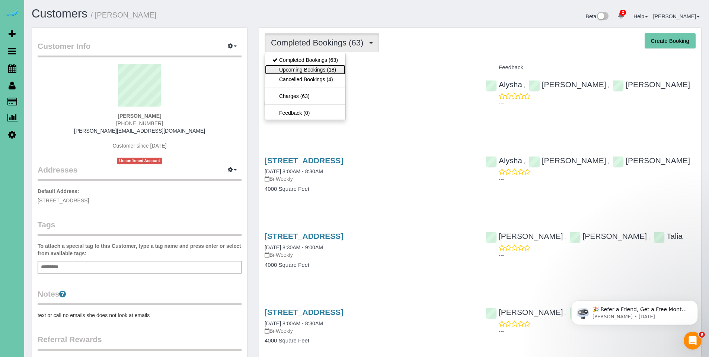
click at [304, 69] on link "Upcoming Bookings (18)" at bounding box center [305, 70] width 80 height 10
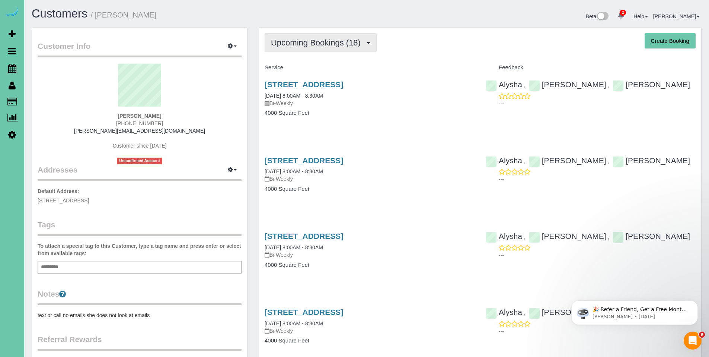
click at [300, 43] on span "Upcoming Bookings (18)" at bounding box center [317, 42] width 93 height 9
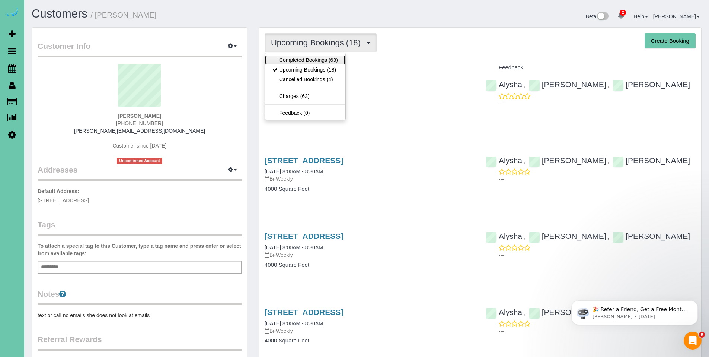
click at [295, 60] on link "Completed Bookings (63)" at bounding box center [305, 60] width 80 height 10
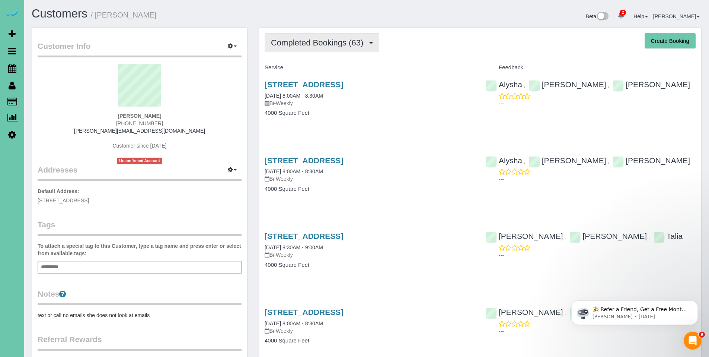
click at [304, 44] on span "Completed Bookings (63)" at bounding box center [319, 42] width 96 height 9
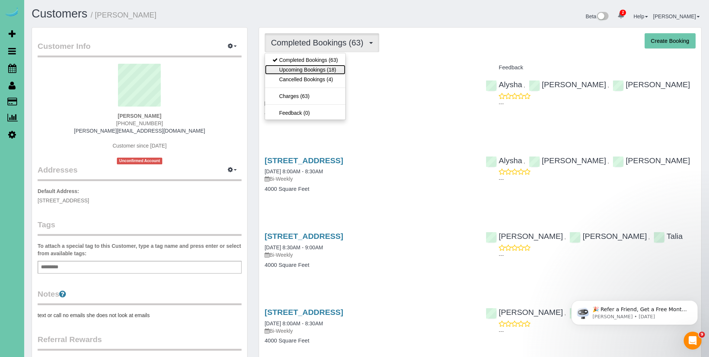
click at [302, 69] on link "Upcoming Bookings (18)" at bounding box center [305, 70] width 80 height 10
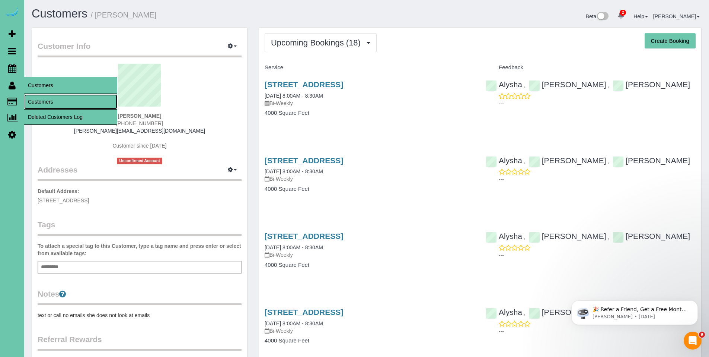
click at [46, 100] on link "Customers" at bounding box center [70, 101] width 93 height 15
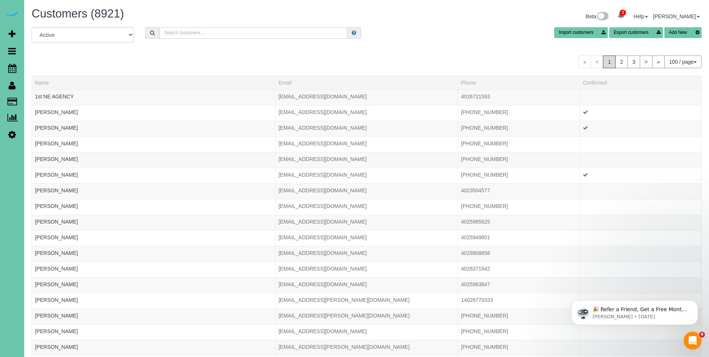
click at [190, 29] on input "text" at bounding box center [253, 33] width 188 height 12
paste input "402-670-5873"
type input "402-670-5873"
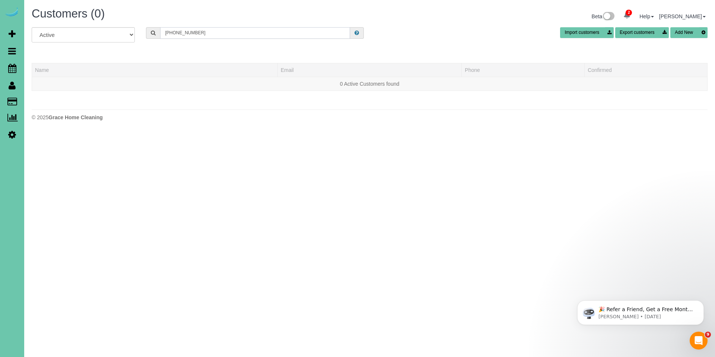
drag, startPoint x: 204, startPoint y: 30, endPoint x: 129, endPoint y: 27, distance: 74.9
click at [129, 27] on div "All Active Archived 402-670-5873 Import customers Export customers Add New" at bounding box center [369, 37] width 687 height 21
click at [38, 68] on span "Scheduler" at bounding box center [70, 68] width 93 height 17
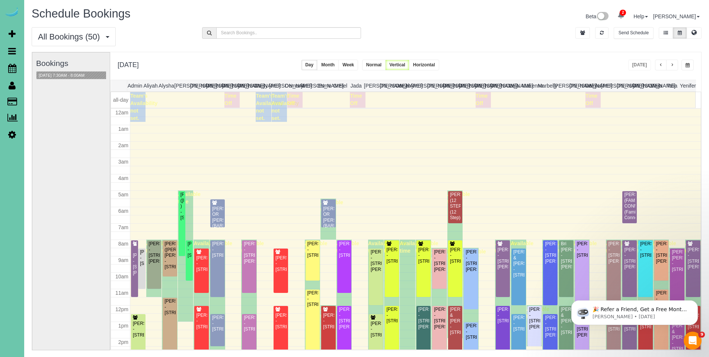
scroll to position [99, 0]
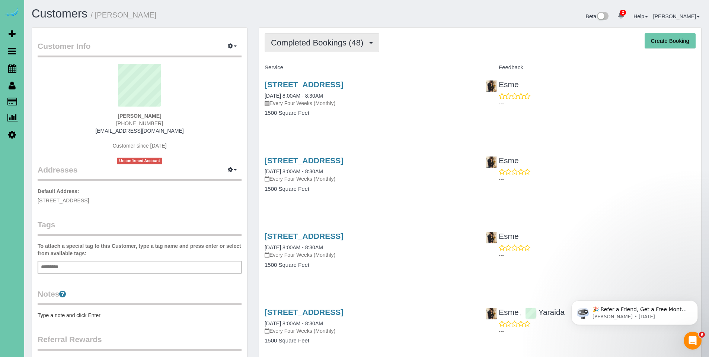
click at [310, 44] on span "Completed Bookings (48)" at bounding box center [319, 42] width 96 height 9
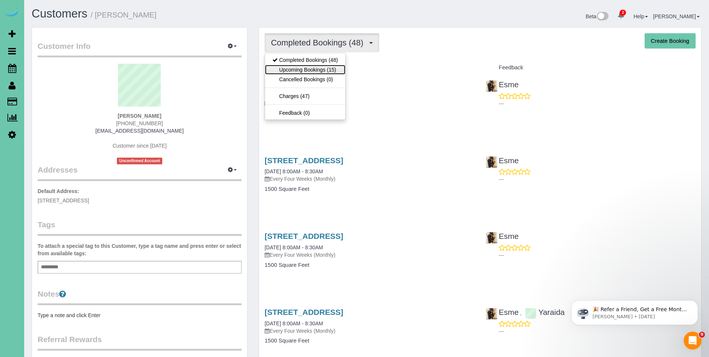
click at [309, 68] on link "Upcoming Bookings (15)" at bounding box center [305, 70] width 80 height 10
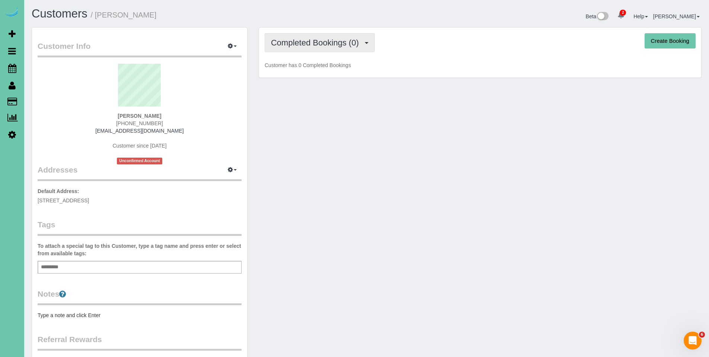
click at [305, 49] on button "Completed Bookings (0)" at bounding box center [320, 42] width 110 height 19
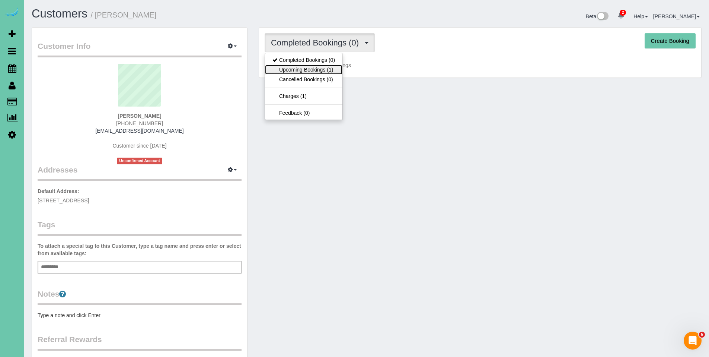
click at [302, 71] on link "Upcoming Bookings (1)" at bounding box center [303, 70] width 77 height 10
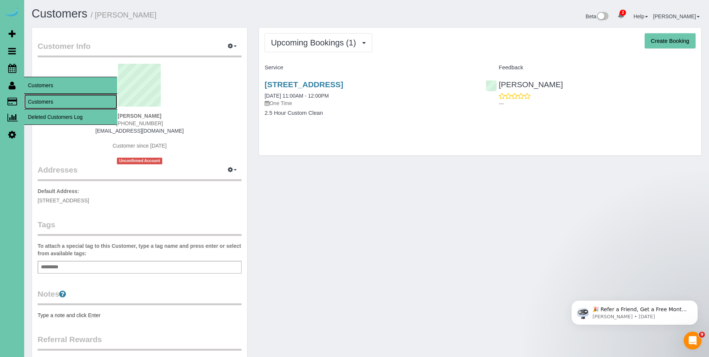
click at [32, 101] on link "Customers" at bounding box center [70, 101] width 93 height 15
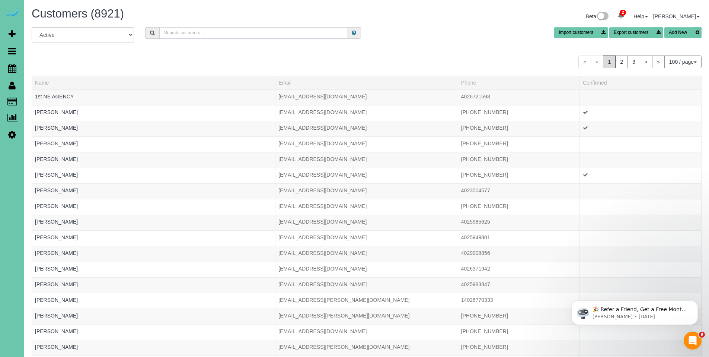
click at [204, 35] on input "text" at bounding box center [253, 33] width 188 height 12
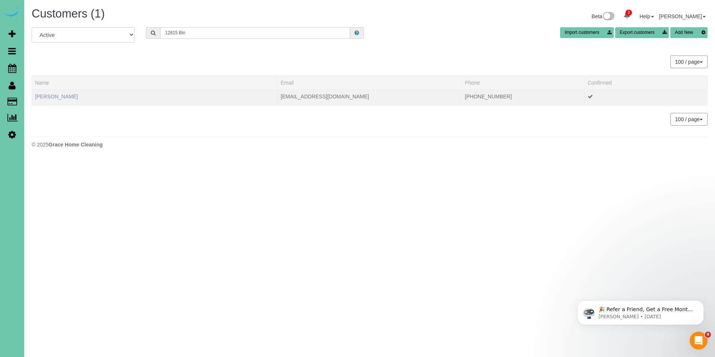
type input "12815 Bin"
click at [54, 93] on link "[PERSON_NAME]" at bounding box center [56, 96] width 43 height 6
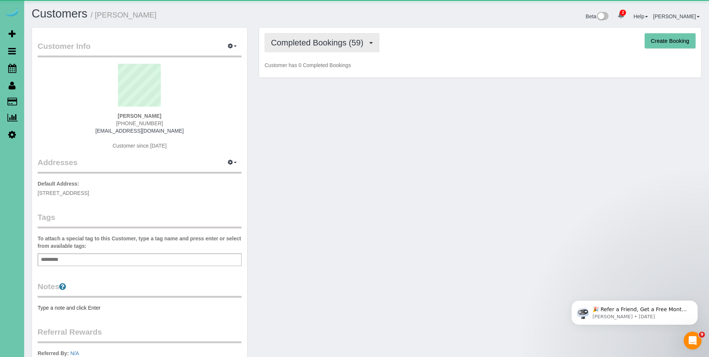
click at [315, 50] on button "Completed Bookings (59)" at bounding box center [322, 42] width 115 height 19
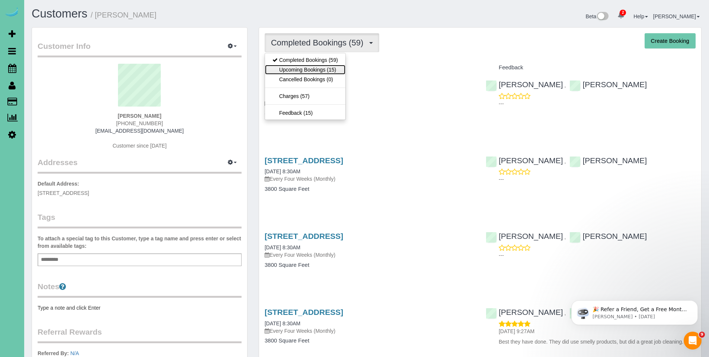
click at [313, 73] on link "Upcoming Bookings (15)" at bounding box center [305, 70] width 80 height 10
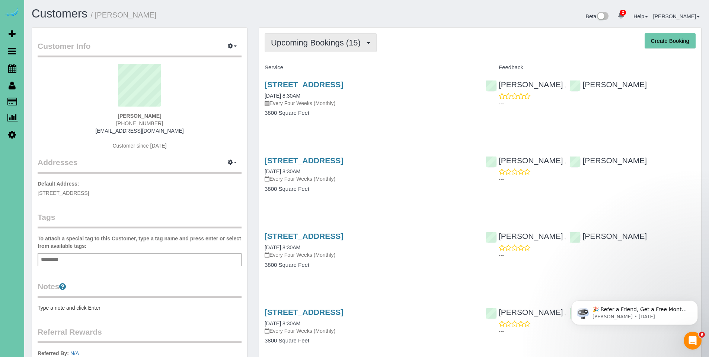
click at [311, 41] on span "Upcoming Bookings (15)" at bounding box center [317, 42] width 93 height 9
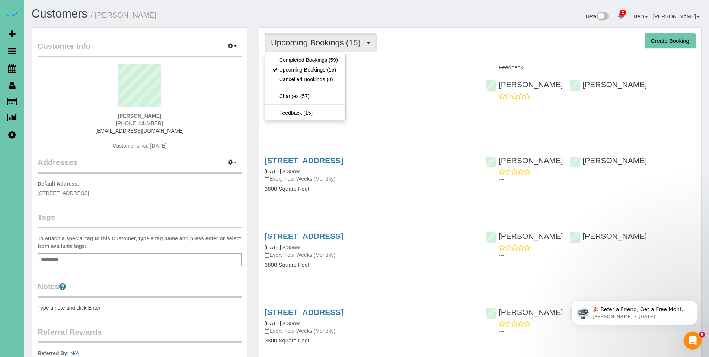
click at [469, 66] on h4 "Service" at bounding box center [370, 67] width 210 height 6
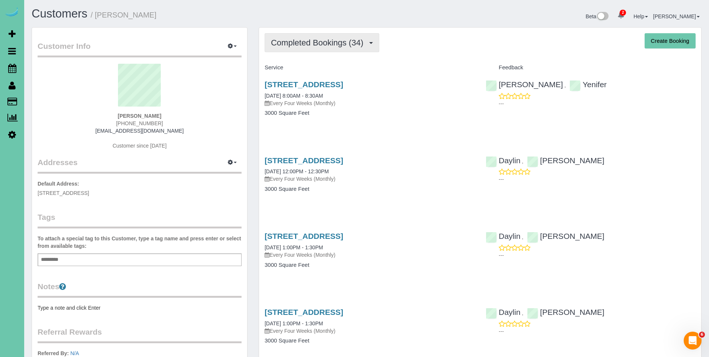
click at [306, 38] on span "Completed Bookings (34)" at bounding box center [319, 42] width 96 height 9
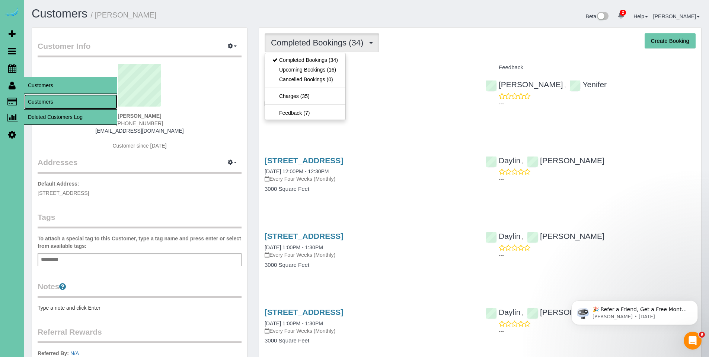
click at [52, 99] on link "Customers" at bounding box center [70, 101] width 93 height 15
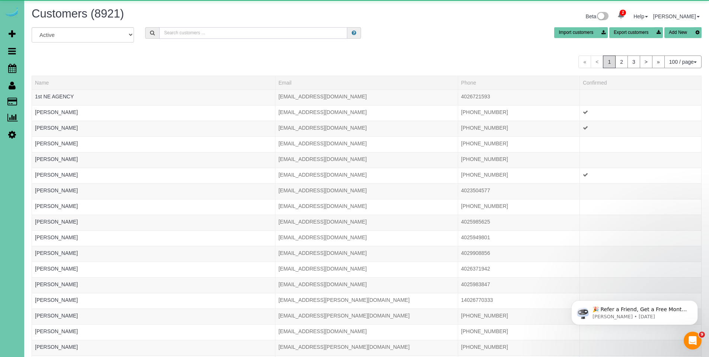
click at [277, 32] on input "text" at bounding box center [253, 33] width 188 height 12
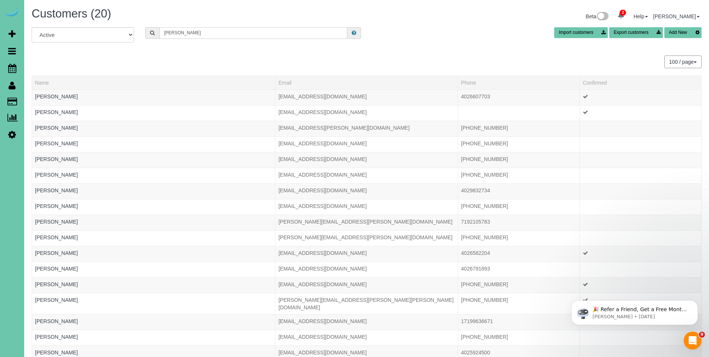
type input "monica o"
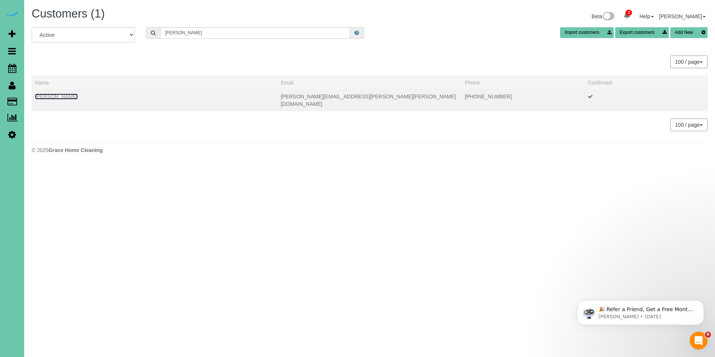
click at [64, 93] on link "Monica Olson" at bounding box center [56, 96] width 43 height 6
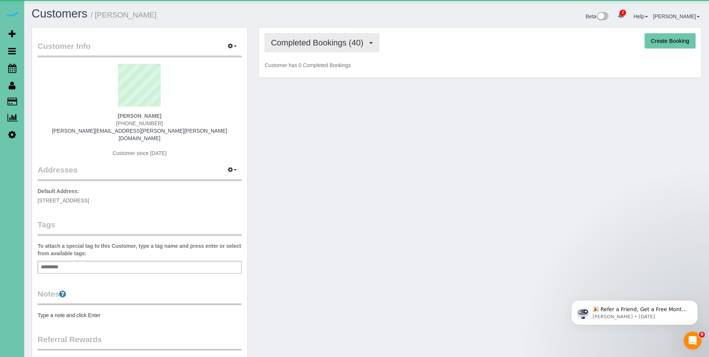
click at [312, 44] on span "Completed Bookings (40)" at bounding box center [319, 42] width 96 height 9
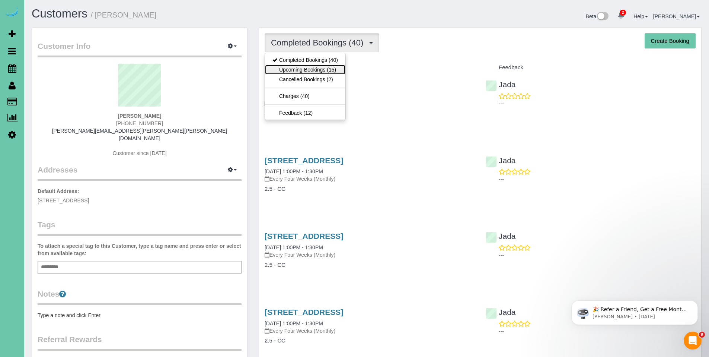
click at [312, 65] on link "Upcoming Bookings (15)" at bounding box center [305, 70] width 80 height 10
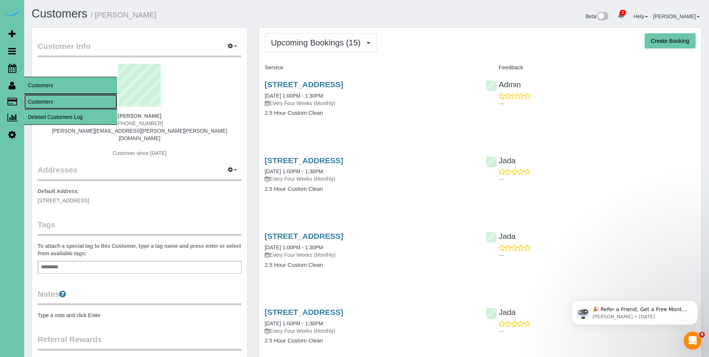
click at [44, 100] on link "Customers" at bounding box center [70, 101] width 93 height 15
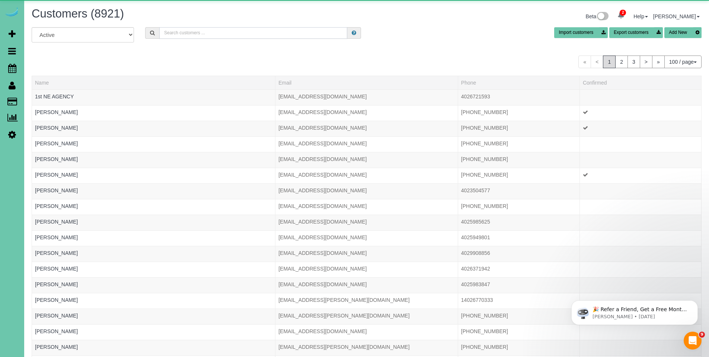
click at [260, 33] on input "text" at bounding box center [253, 33] width 188 height 12
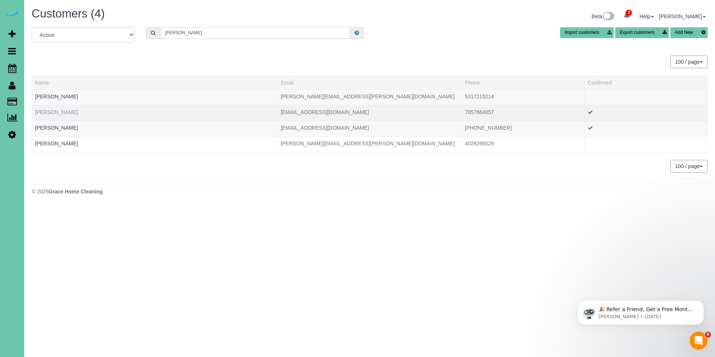
type input "nolan"
click at [58, 110] on link "Kimberly Nolan" at bounding box center [56, 112] width 43 height 6
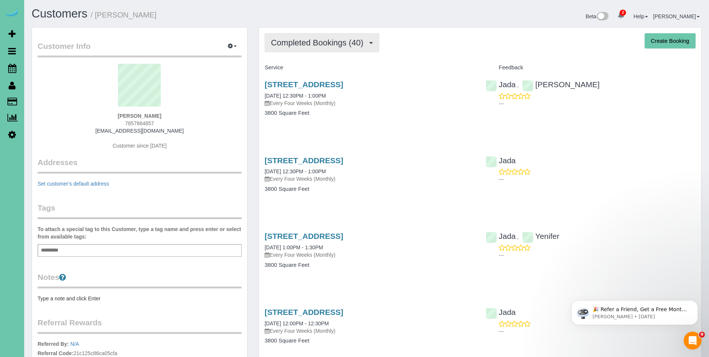
click at [325, 41] on span "Completed Bookings (40)" at bounding box center [319, 42] width 96 height 9
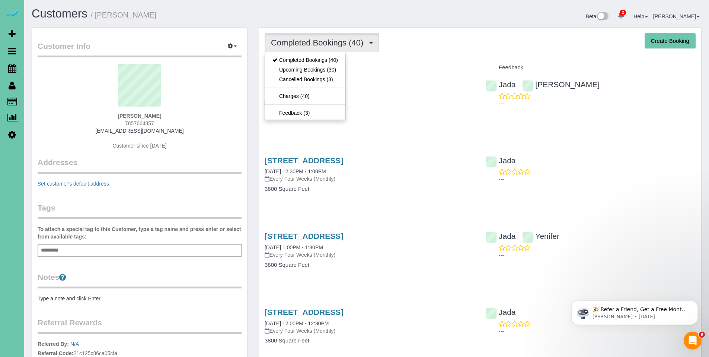
click at [422, 45] on div "Completed Bookings (40) Completed Bookings (40) Upcoming Bookings (30) Cancelle…" at bounding box center [480, 42] width 431 height 19
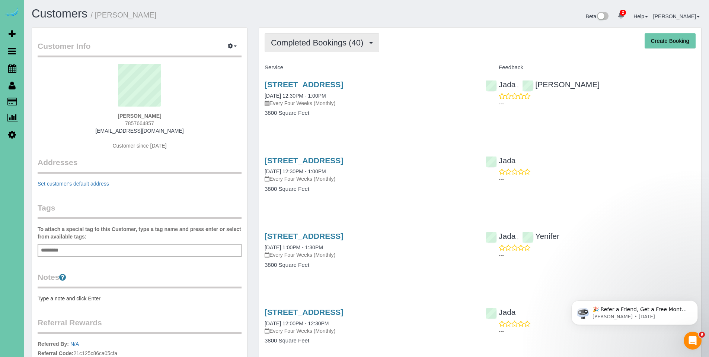
click at [322, 38] on span "Completed Bookings (40)" at bounding box center [319, 42] width 96 height 9
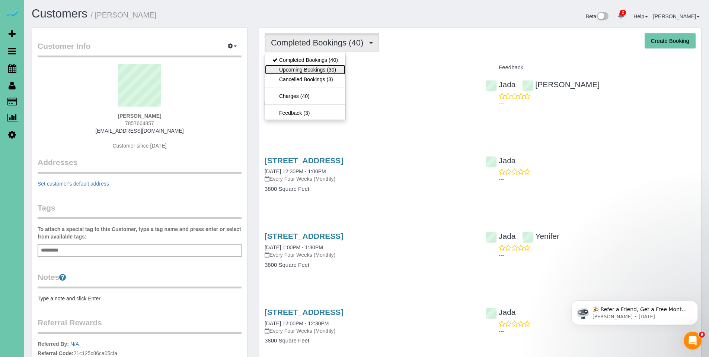
click at [307, 70] on link "Upcoming Bookings (30)" at bounding box center [305, 70] width 80 height 10
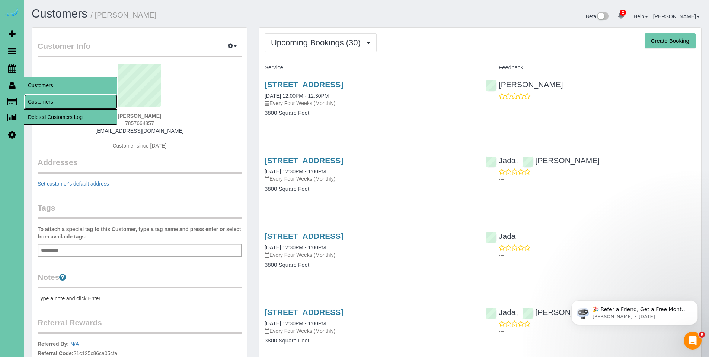
click at [50, 104] on link "Customers" at bounding box center [70, 101] width 93 height 15
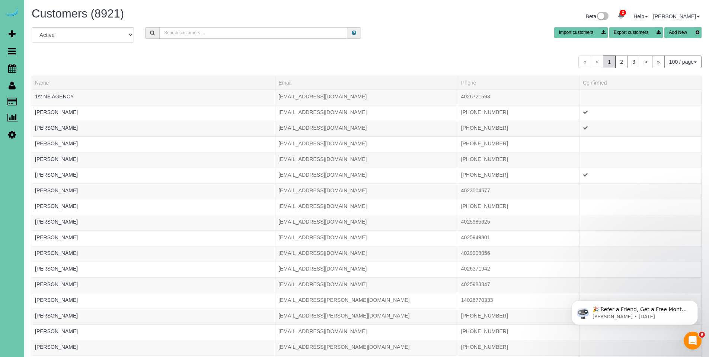
click at [247, 36] on input "text" at bounding box center [253, 33] width 188 height 12
type input "nancy p"
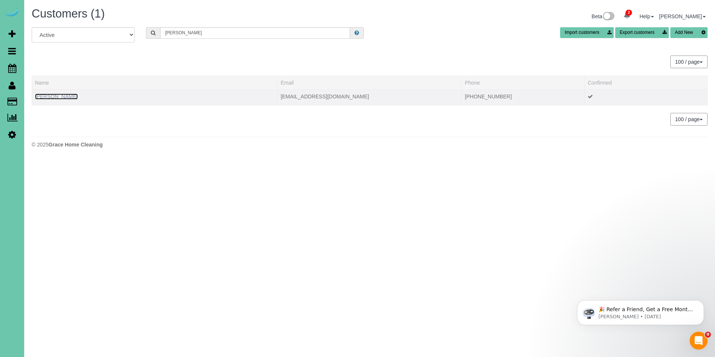
click at [59, 94] on link "Nancy Ponec" at bounding box center [56, 96] width 43 height 6
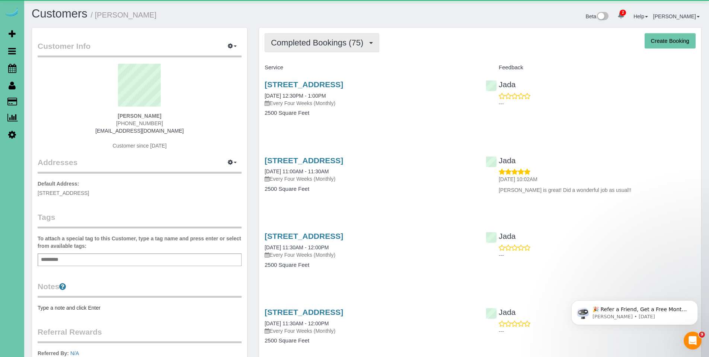
click at [302, 45] on span "Completed Bookings (75)" at bounding box center [319, 42] width 96 height 9
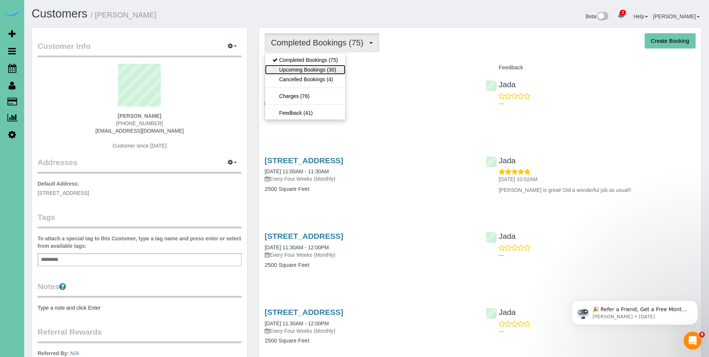
click at [296, 72] on link "Upcoming Bookings (30)" at bounding box center [305, 70] width 80 height 10
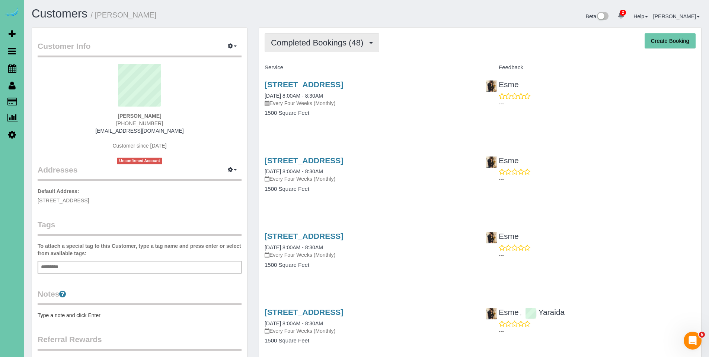
click at [306, 50] on button "Completed Bookings (48)" at bounding box center [322, 42] width 115 height 19
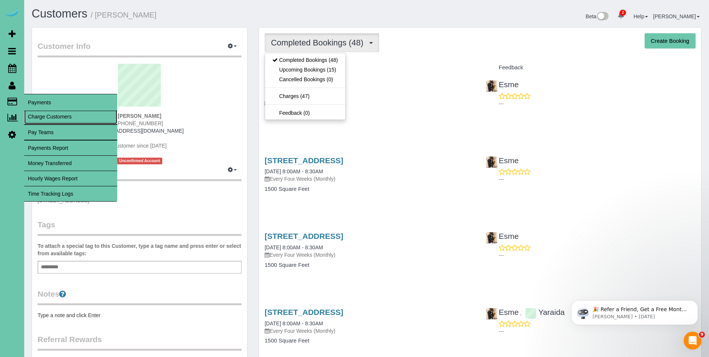
click at [48, 116] on link "Charge Customers" at bounding box center [70, 116] width 93 height 15
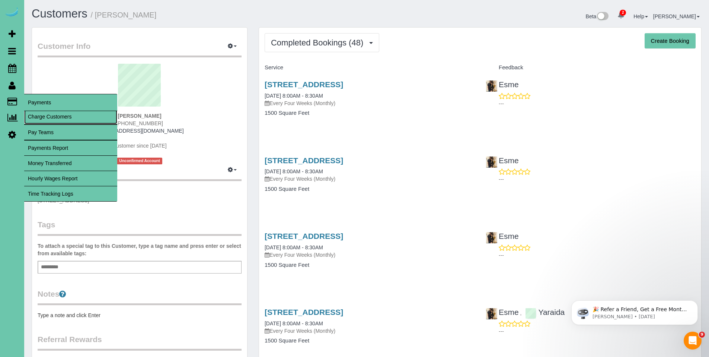
select select
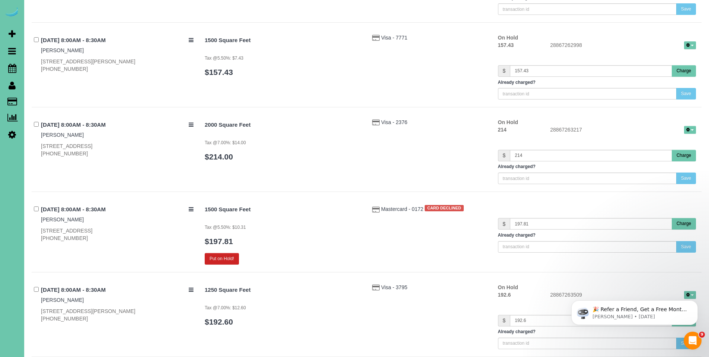
scroll to position [1062, 0]
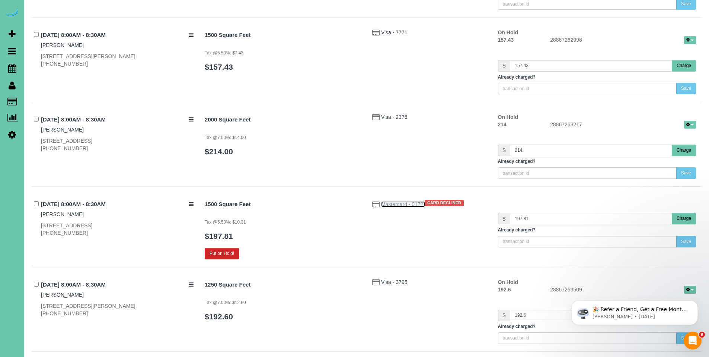
click at [392, 205] on span "Mastercard - 0172" at bounding box center [403, 204] width 44 height 6
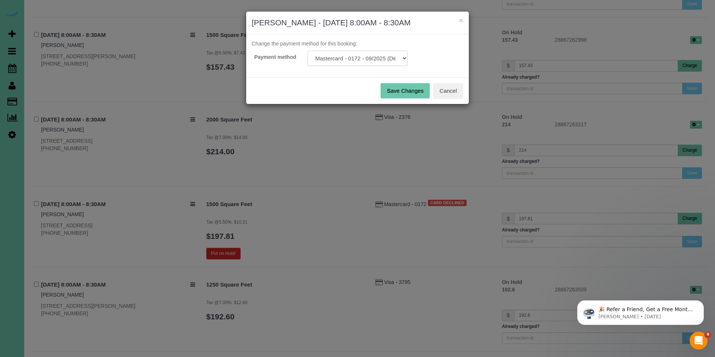
click at [377, 61] on select "Mastercard - 0172 - 09/2025 (Default) Add Credit Card ─────────────── Cash Chec…" at bounding box center [357, 58] width 100 height 15
drag, startPoint x: 377, startPoint y: 61, endPoint x: 458, endPoint y: 96, distance: 88.4
click at [458, 96] on button "Cancel" at bounding box center [448, 91] width 30 height 16
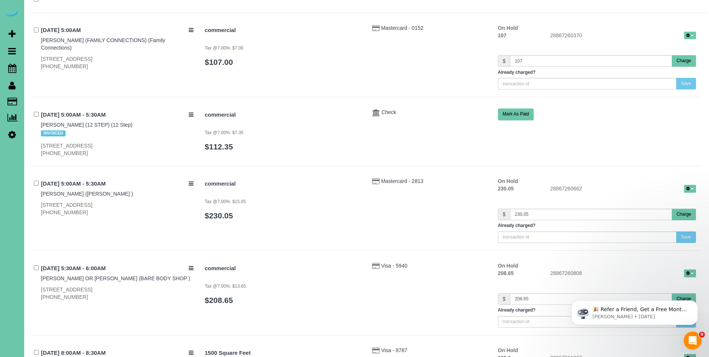
scroll to position [0, 0]
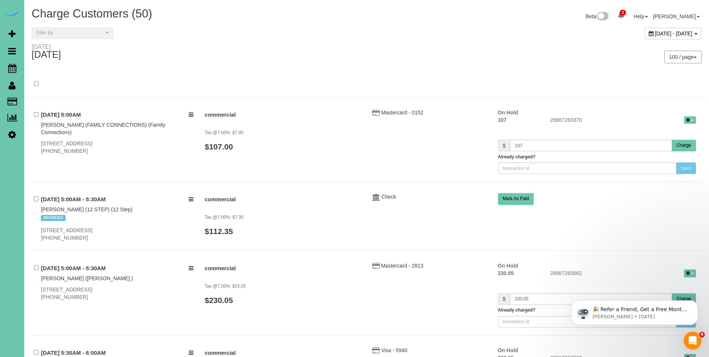
click at [645, 33] on div "[DATE] - [DATE]" at bounding box center [673, 34] width 57 height 12
type input "**********"
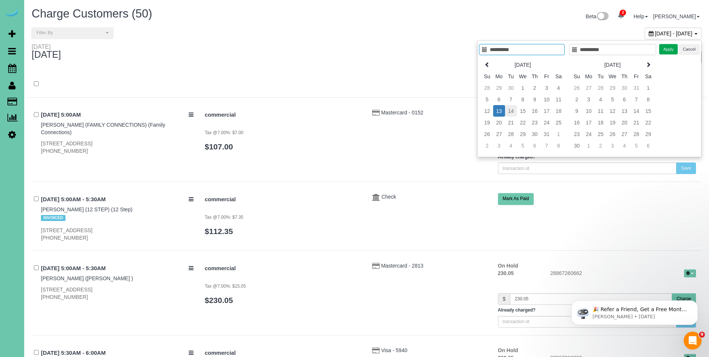
type input "**********"
click at [513, 111] on td "14" at bounding box center [511, 111] width 12 height 12
type input "**********"
click at [513, 111] on td "14" at bounding box center [511, 111] width 12 height 12
type input "**********"
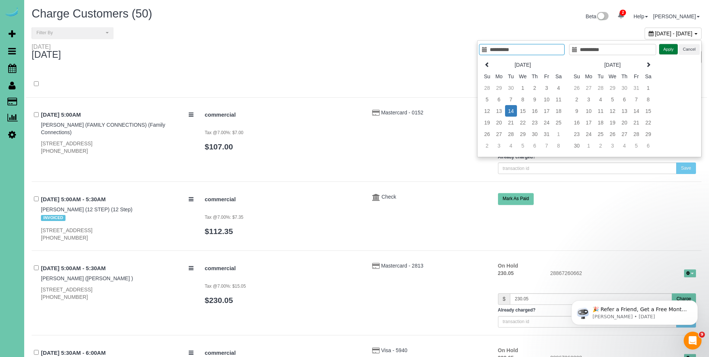
click at [669, 52] on button "Apply" at bounding box center [668, 49] width 19 height 11
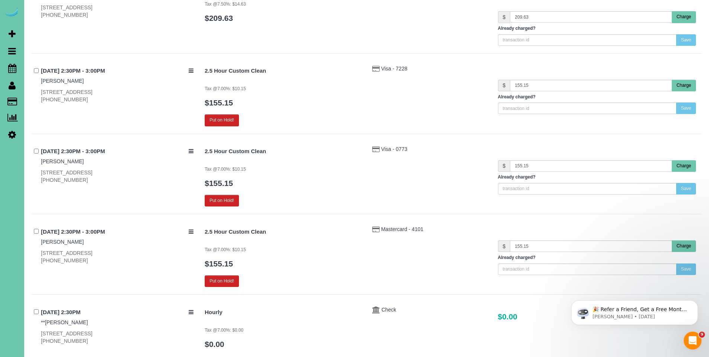
scroll to position [4245, 0]
